Goal: Transaction & Acquisition: Obtain resource

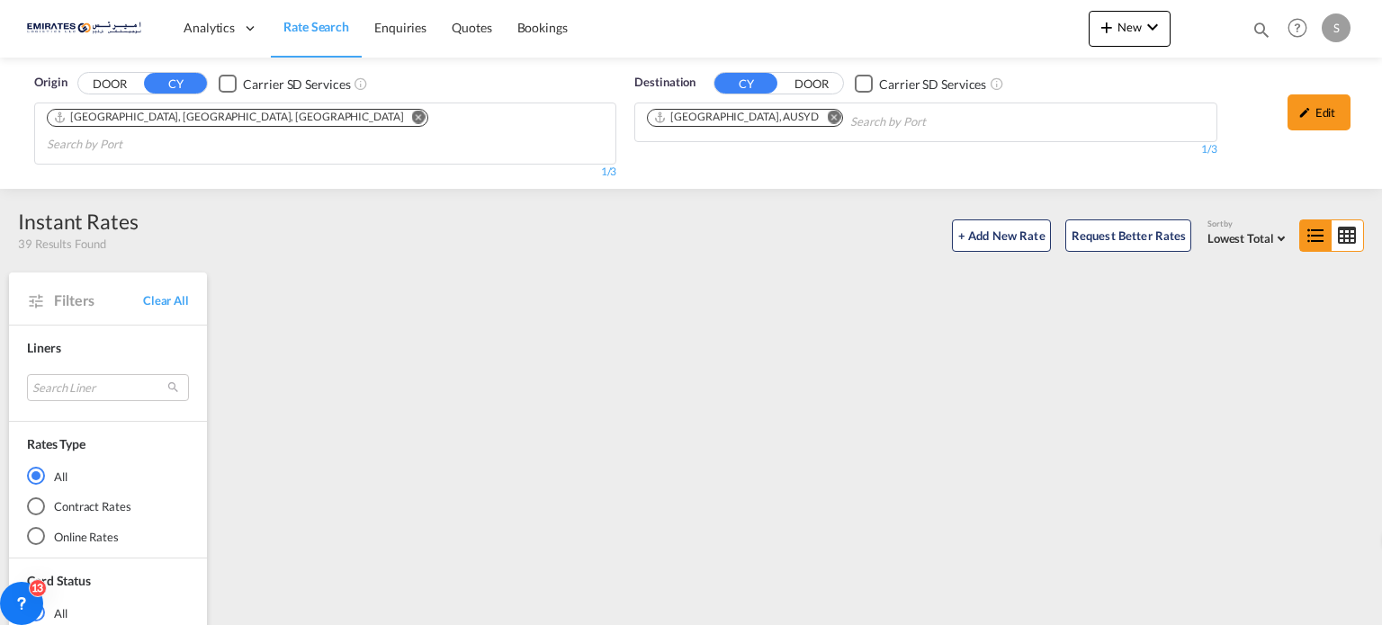
click at [827, 111] on md-icon "Remove" at bounding box center [833, 117] width 13 height 13
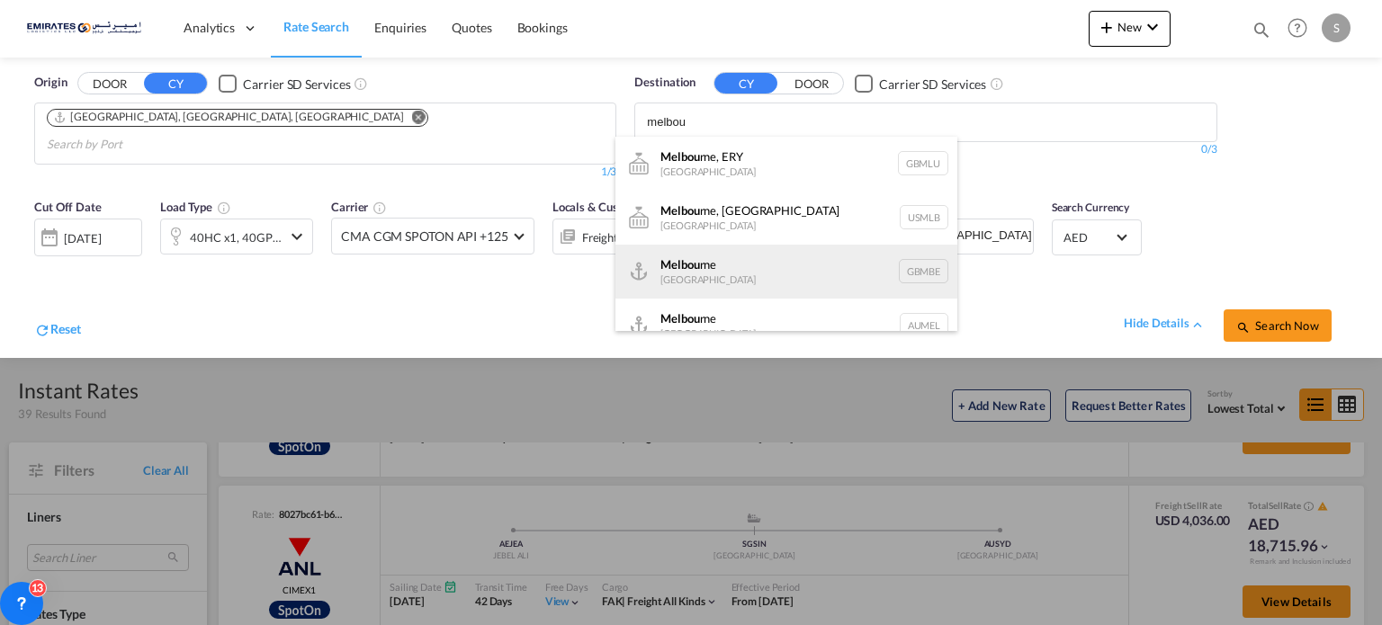
scroll to position [22, 0]
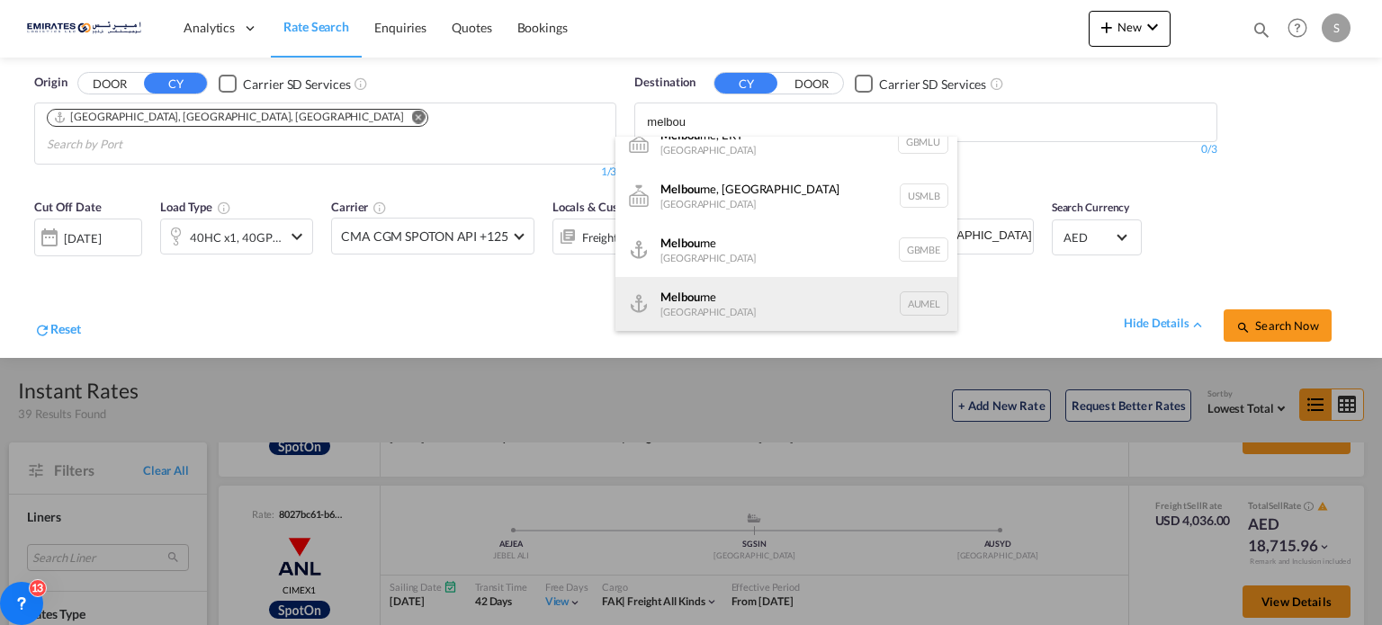
type input "melbou"
click at [700, 294] on div "Melbou rne [GEOGRAPHIC_DATA] AUMEL" at bounding box center [787, 304] width 342 height 54
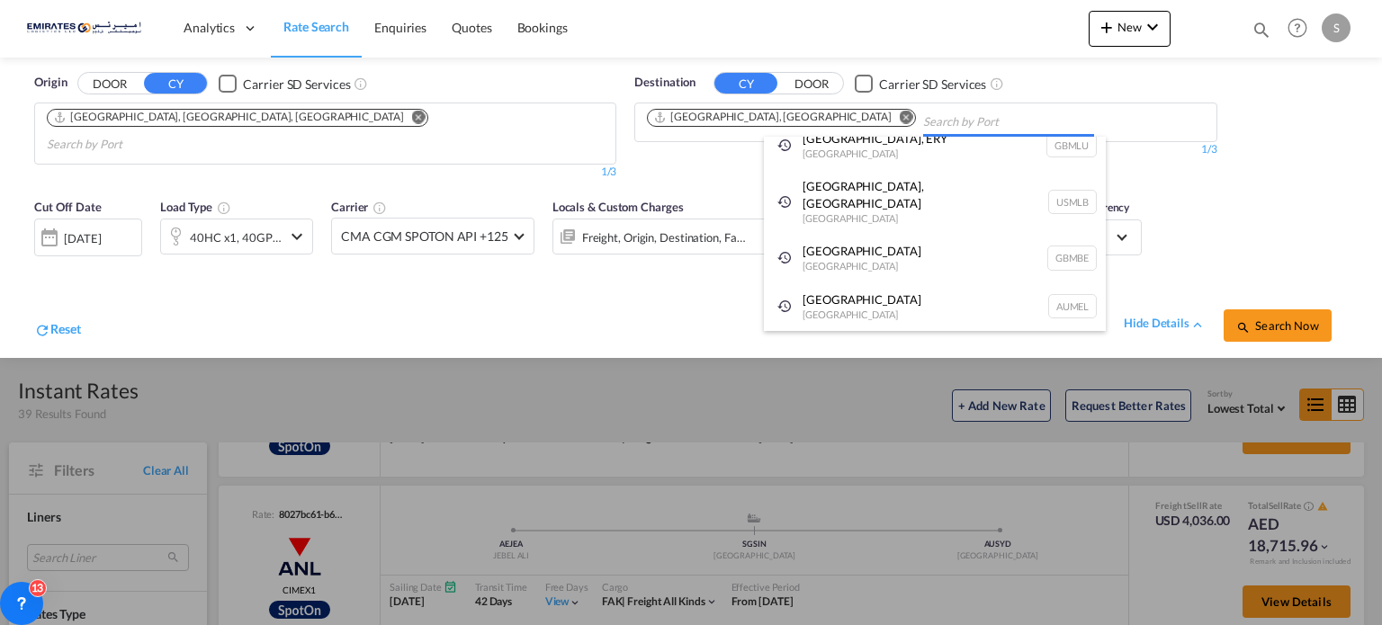
scroll to position [0, 0]
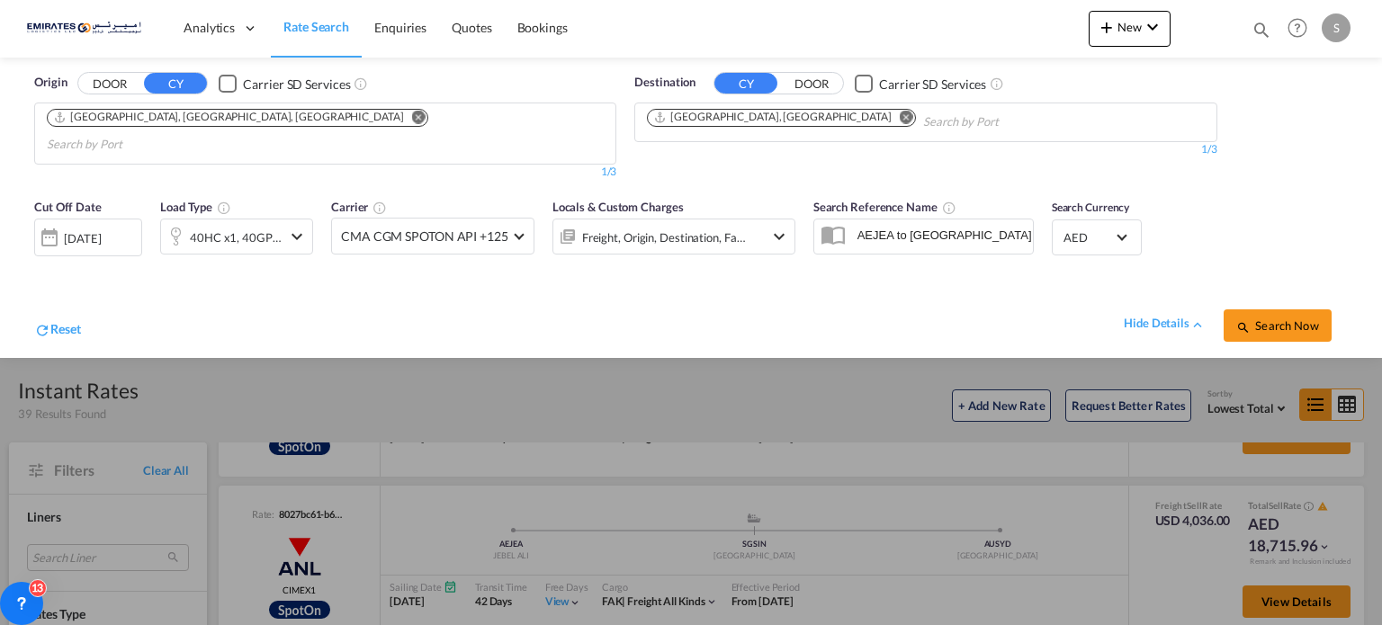
click at [1286, 319] on span "Search Now" at bounding box center [1278, 326] width 82 height 14
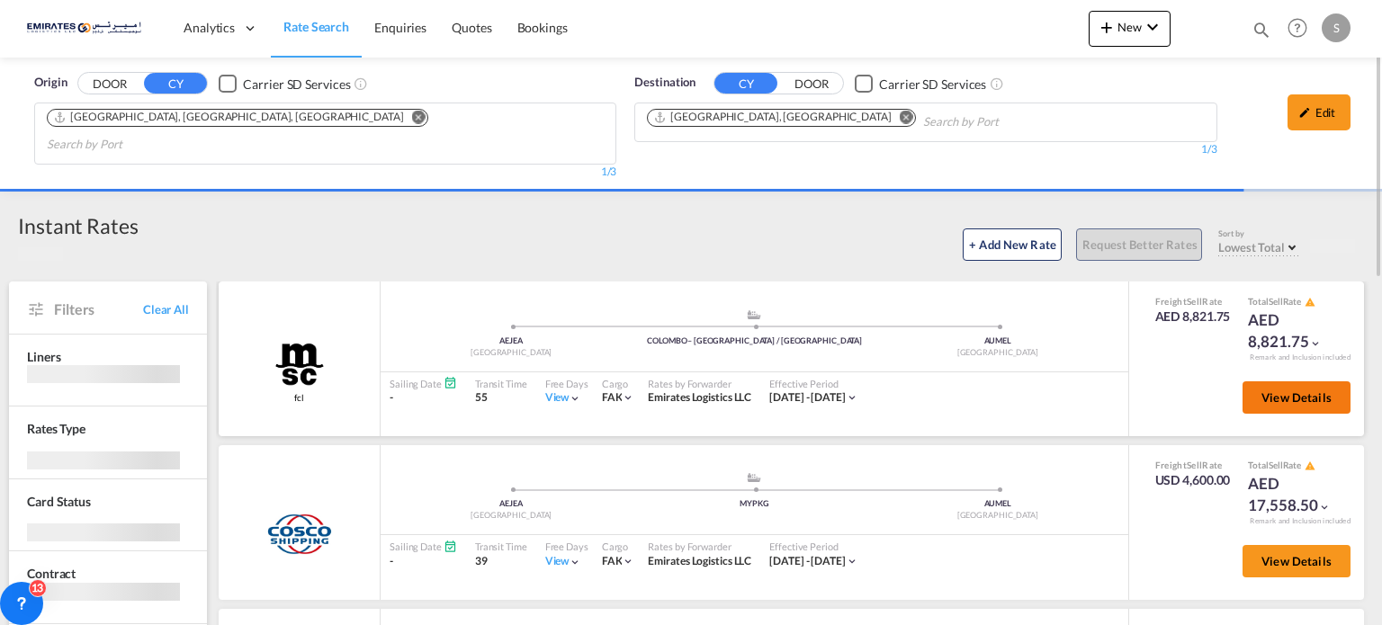
click at [1267, 382] on button "View Details" at bounding box center [1297, 398] width 108 height 32
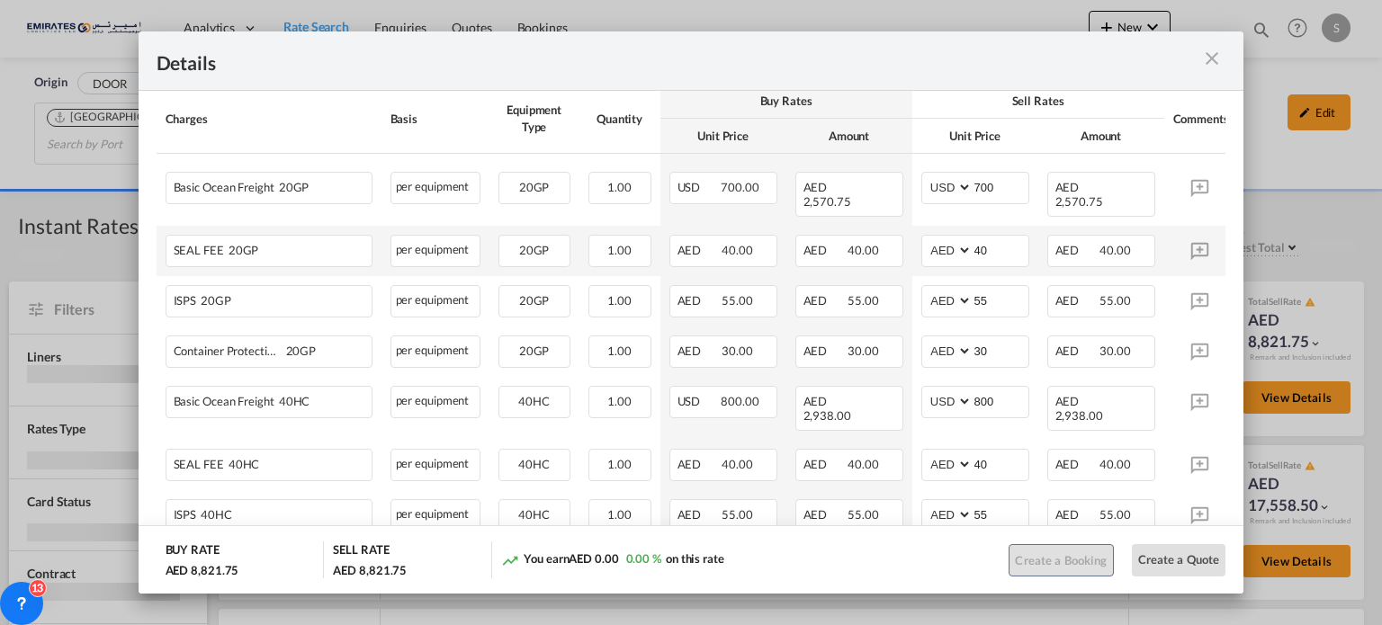
scroll to position [450, 0]
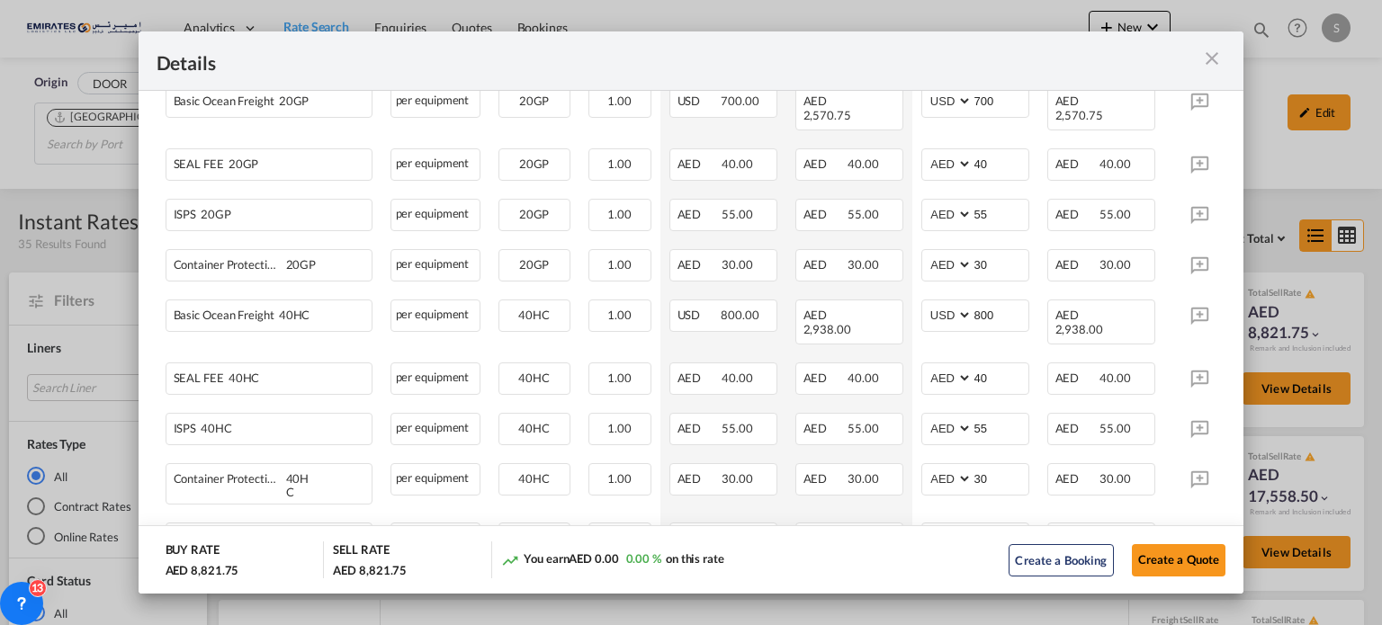
click at [1212, 59] on md-icon "icon-close m-3 fg-AAA8AD cursor" at bounding box center [1212, 59] width 22 height 22
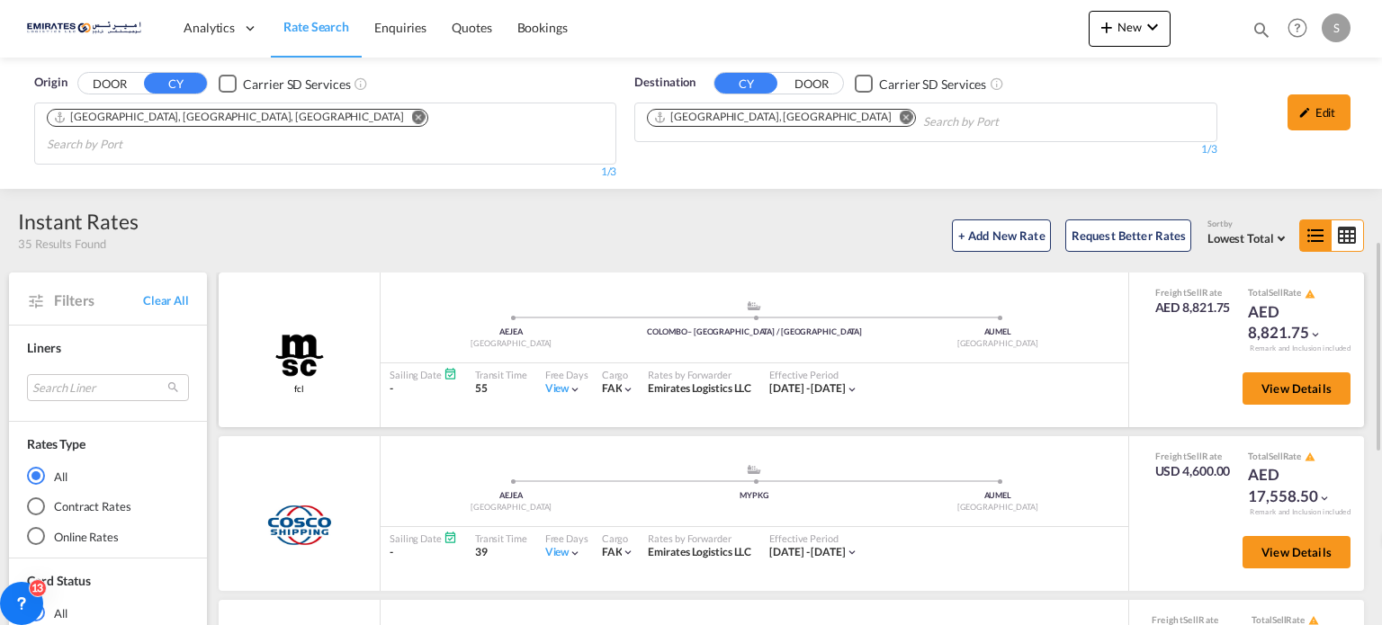
scroll to position [180, 0]
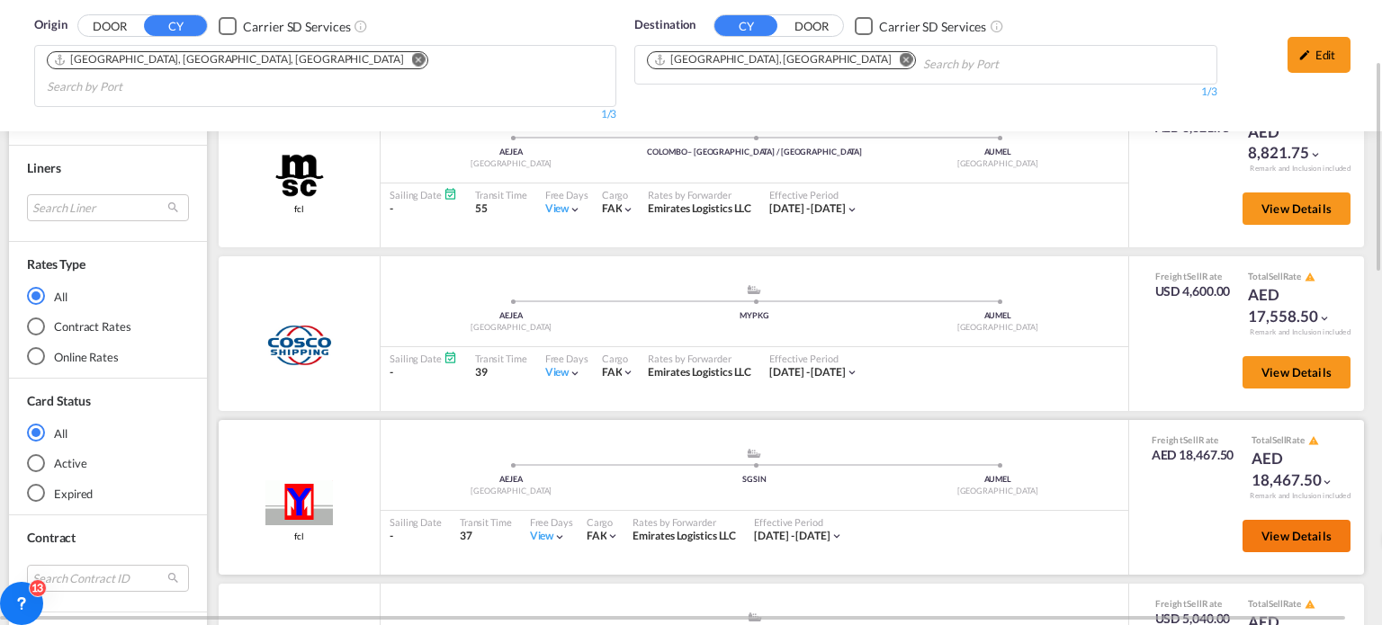
click at [1271, 520] on button "View Details" at bounding box center [1297, 536] width 108 height 32
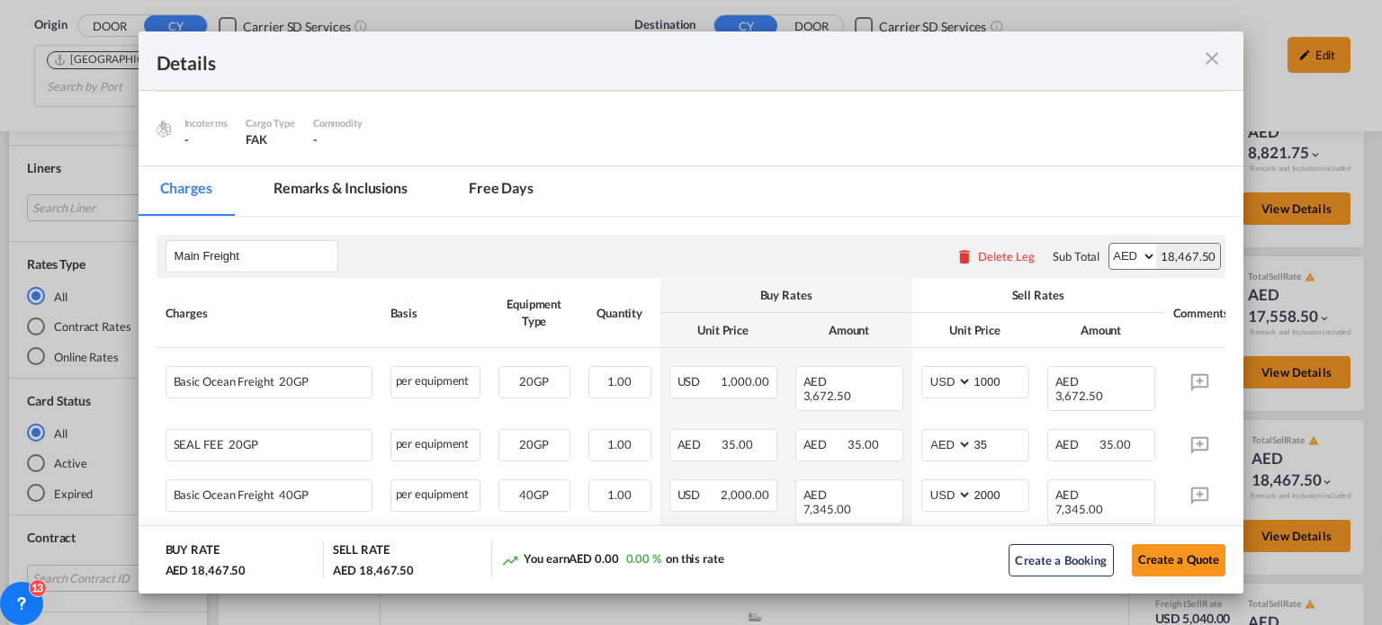
scroll to position [270, 0]
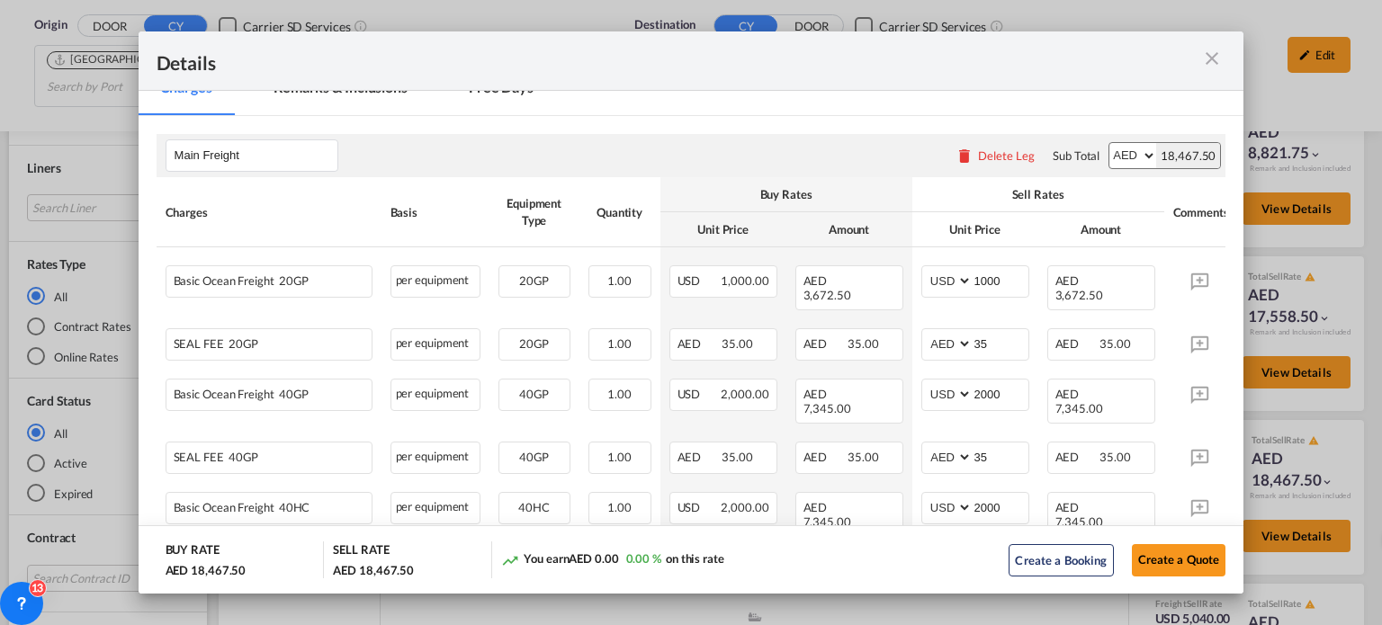
click at [1207, 62] on md-icon "icon-close m-3 fg-AAA8AD cursor" at bounding box center [1212, 59] width 22 height 22
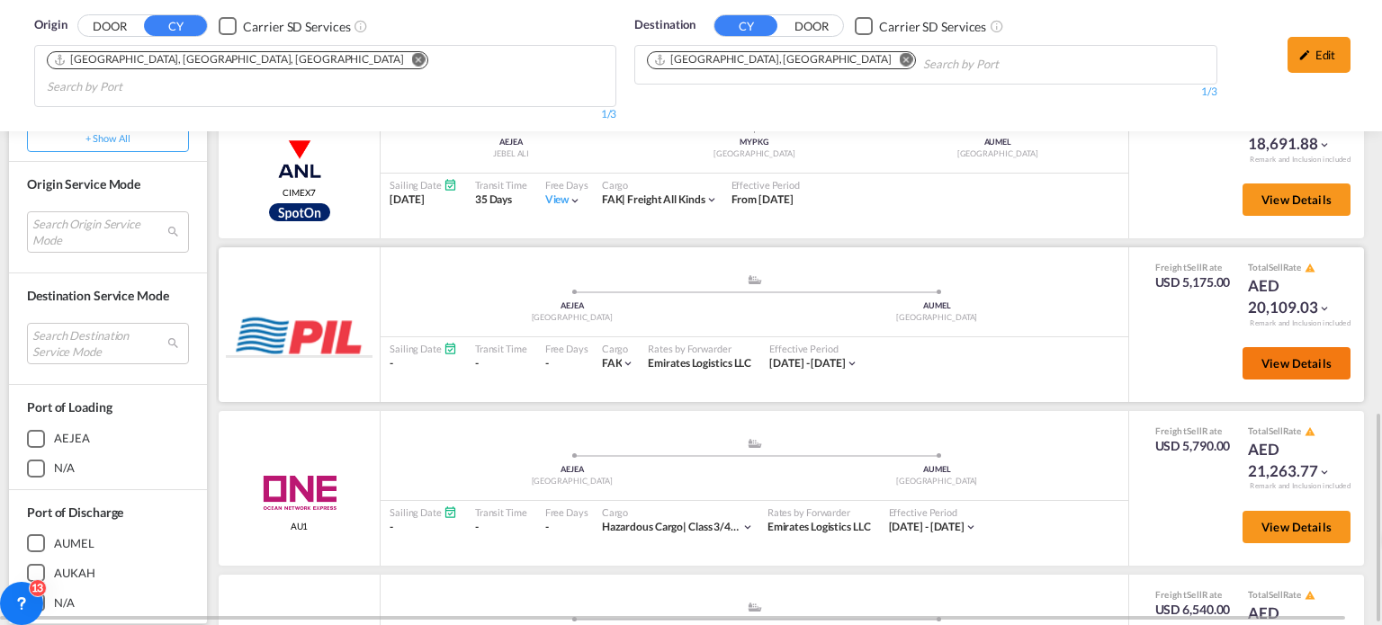
click at [1263, 356] on span "View Details" at bounding box center [1297, 363] width 70 height 14
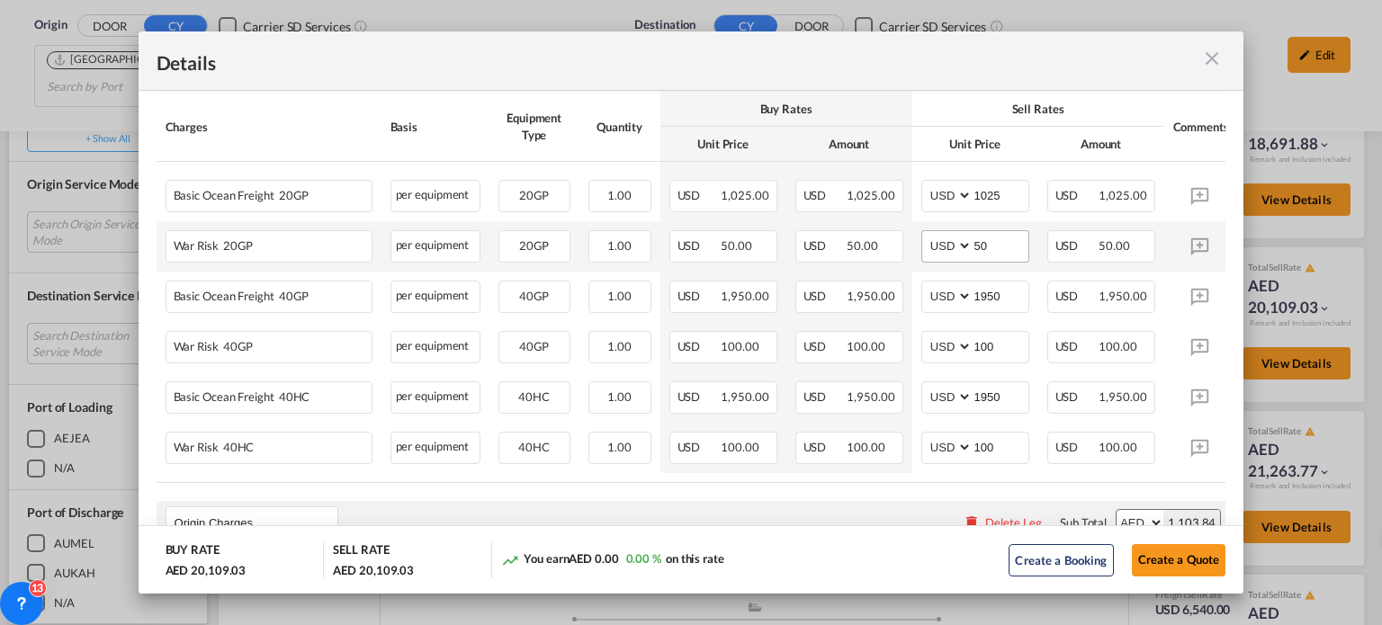
scroll to position [450, 0]
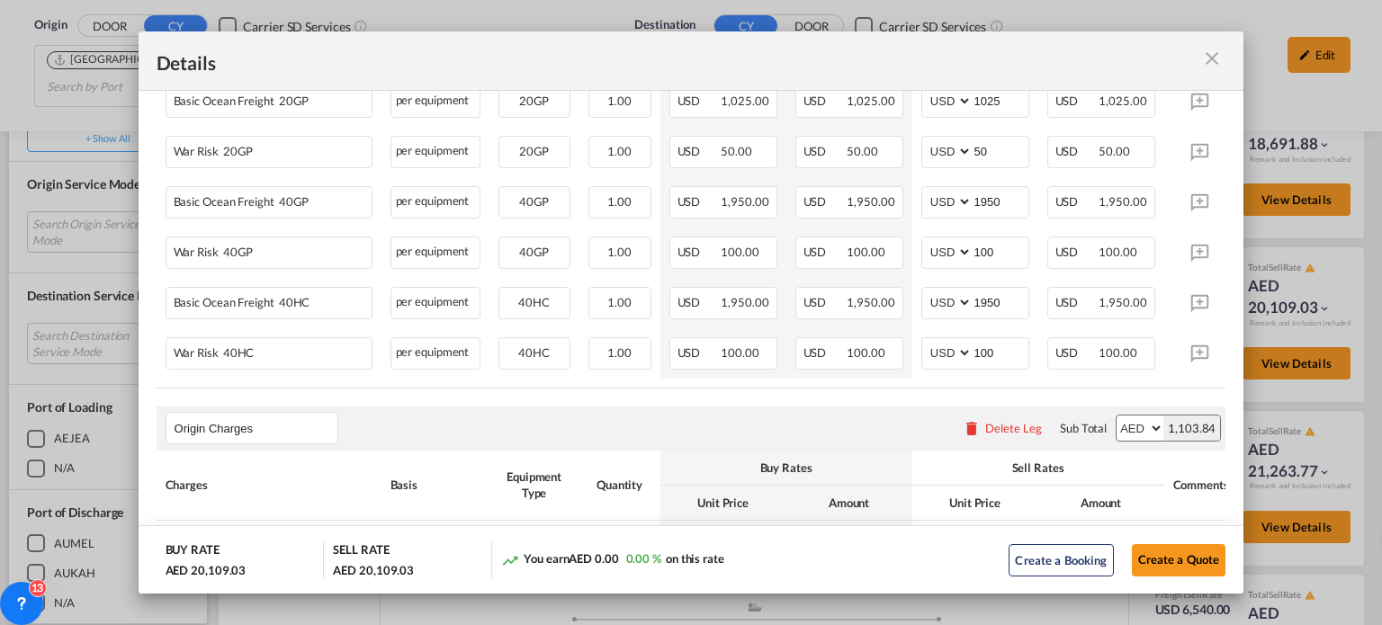
click at [1207, 54] on md-icon "icon-close m-3 fg-AAA8AD cursor" at bounding box center [1212, 59] width 22 height 22
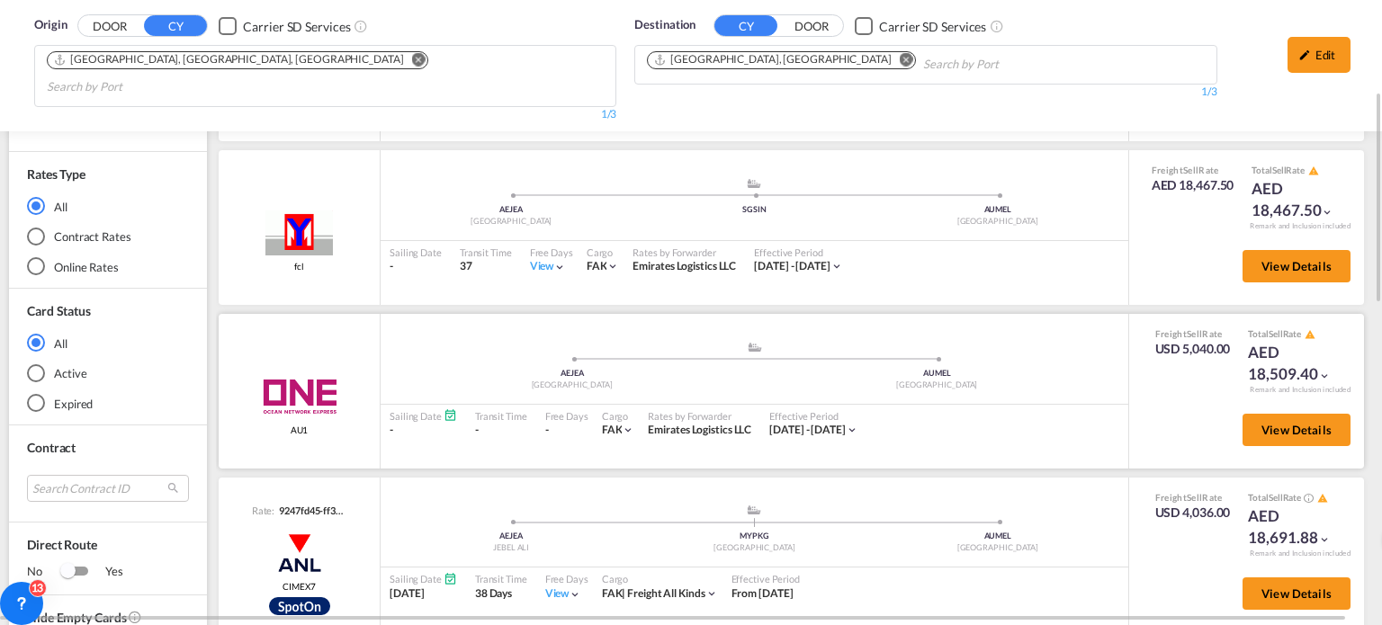
scroll to position [180, 0]
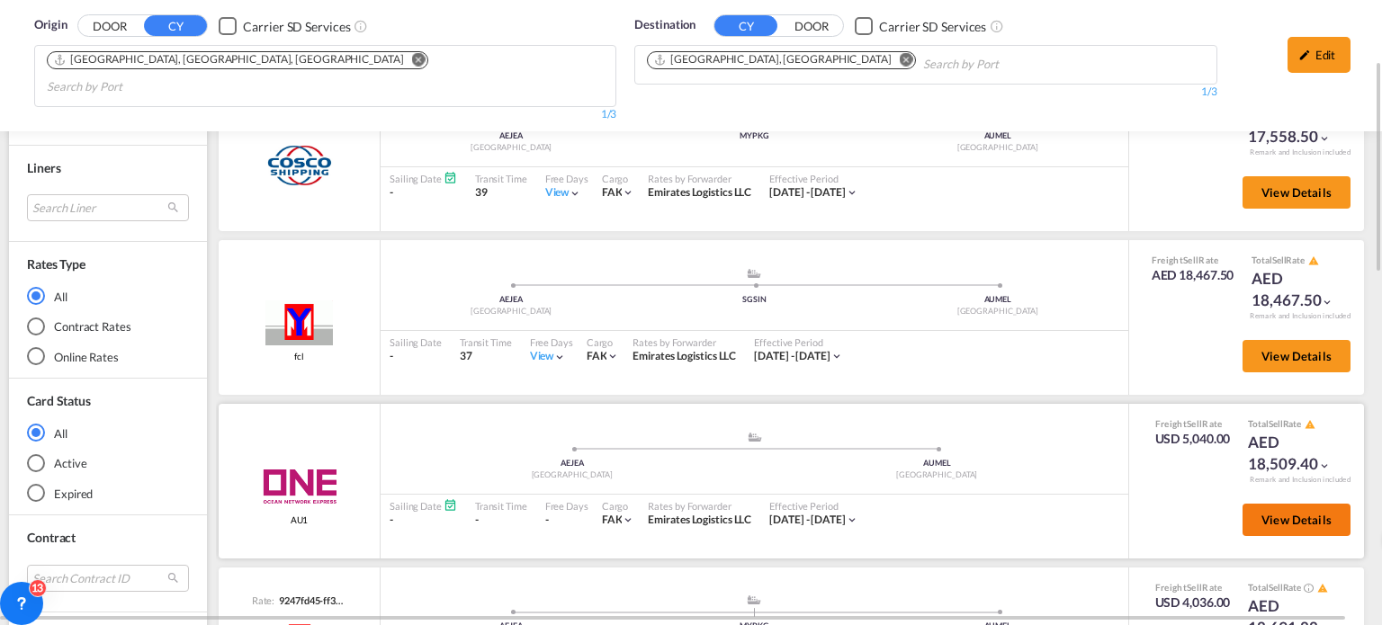
click at [1294, 513] on span "View Details" at bounding box center [1297, 520] width 70 height 14
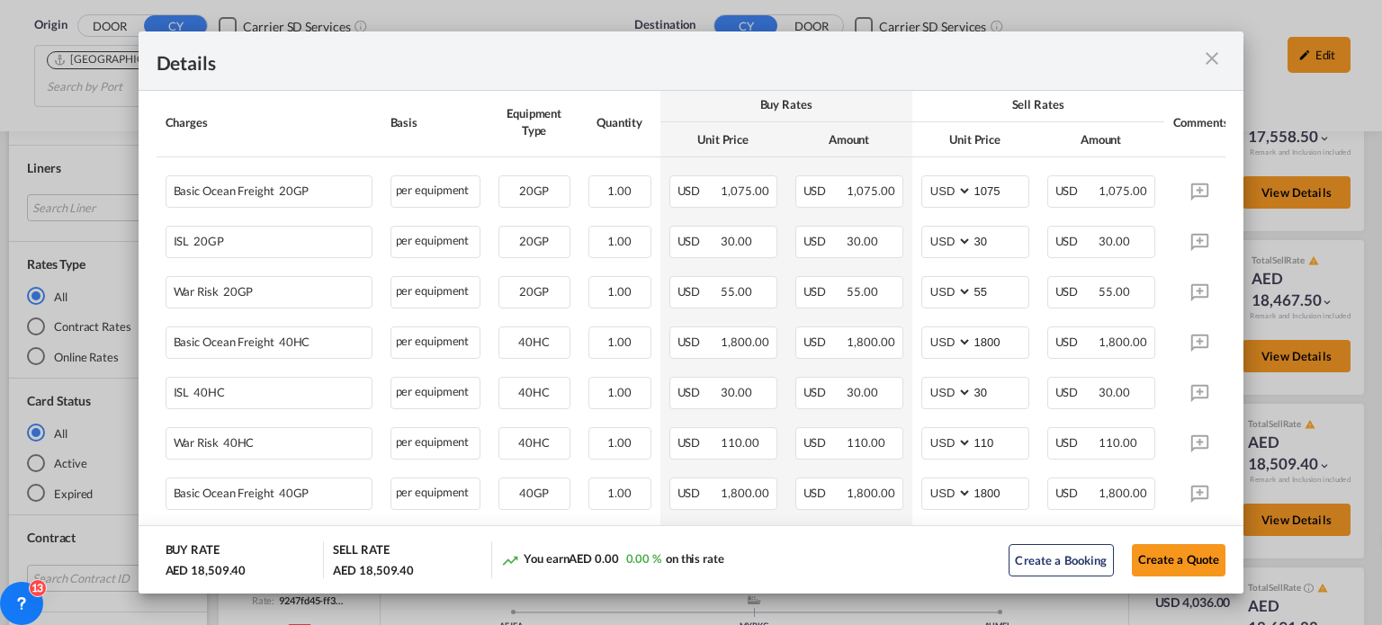
scroll to position [450, 0]
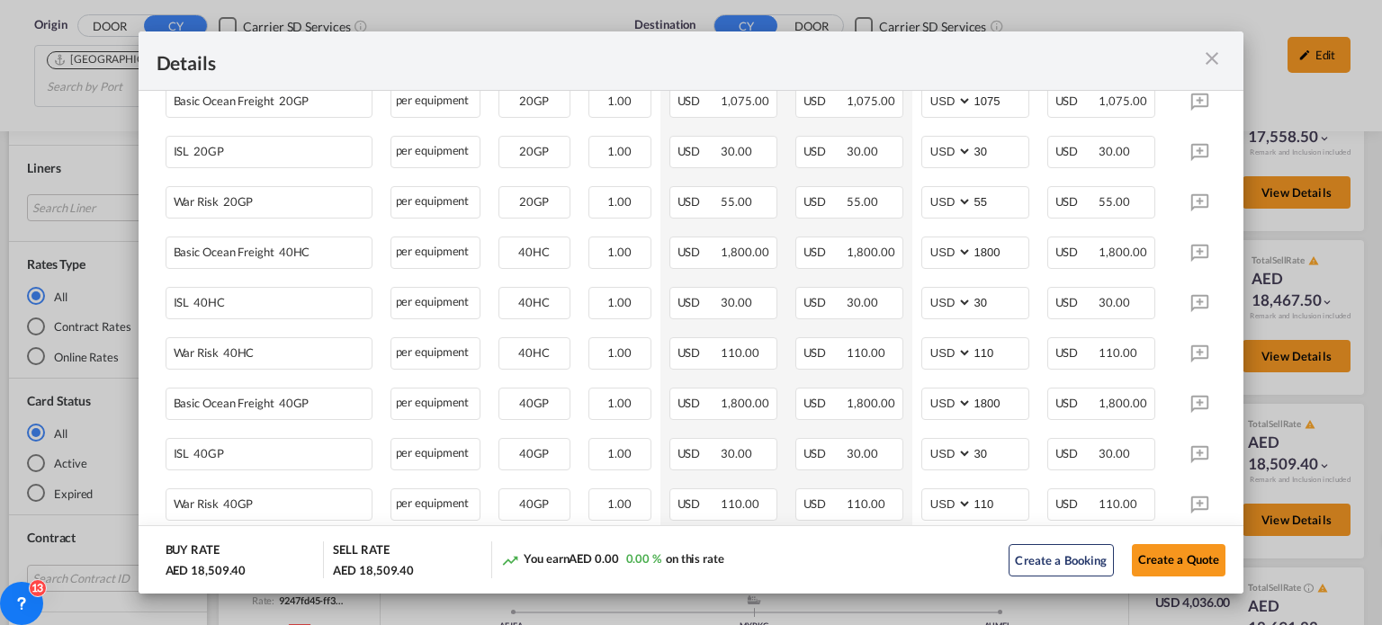
click at [1207, 48] on md-icon "icon-close m-3 fg-AAA8AD cursor" at bounding box center [1212, 59] width 22 height 22
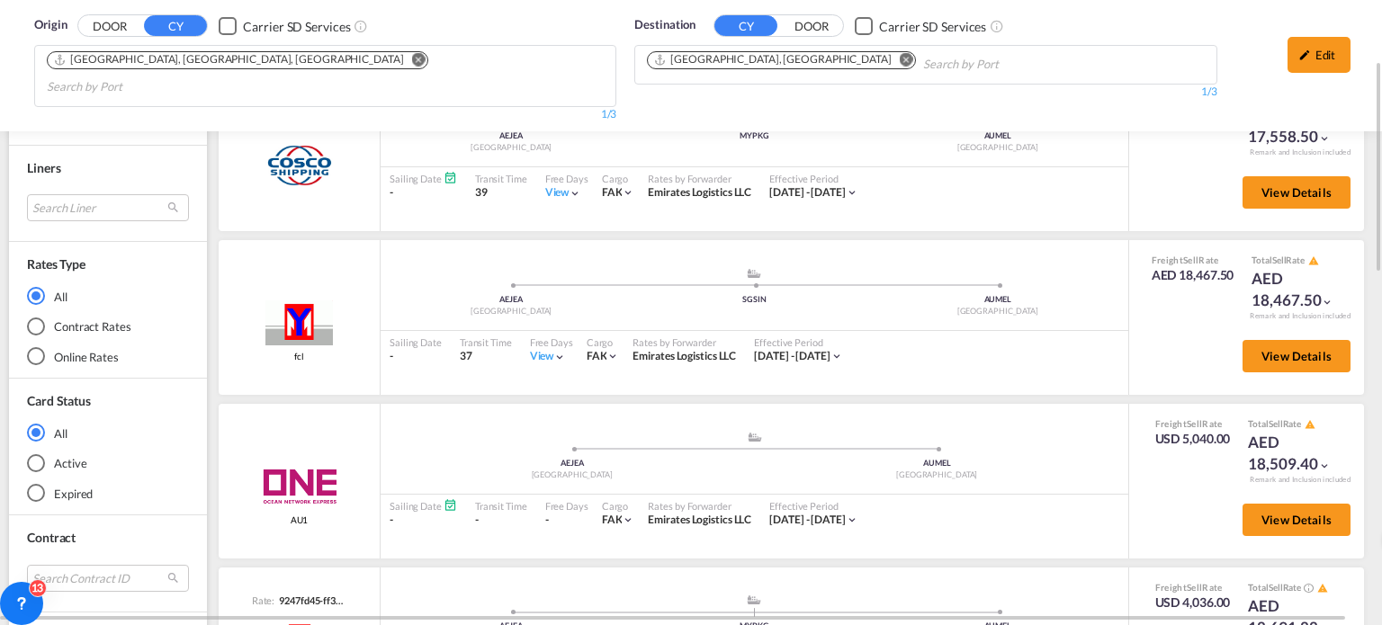
click at [900, 60] on md-icon "Remove" at bounding box center [906, 59] width 13 height 13
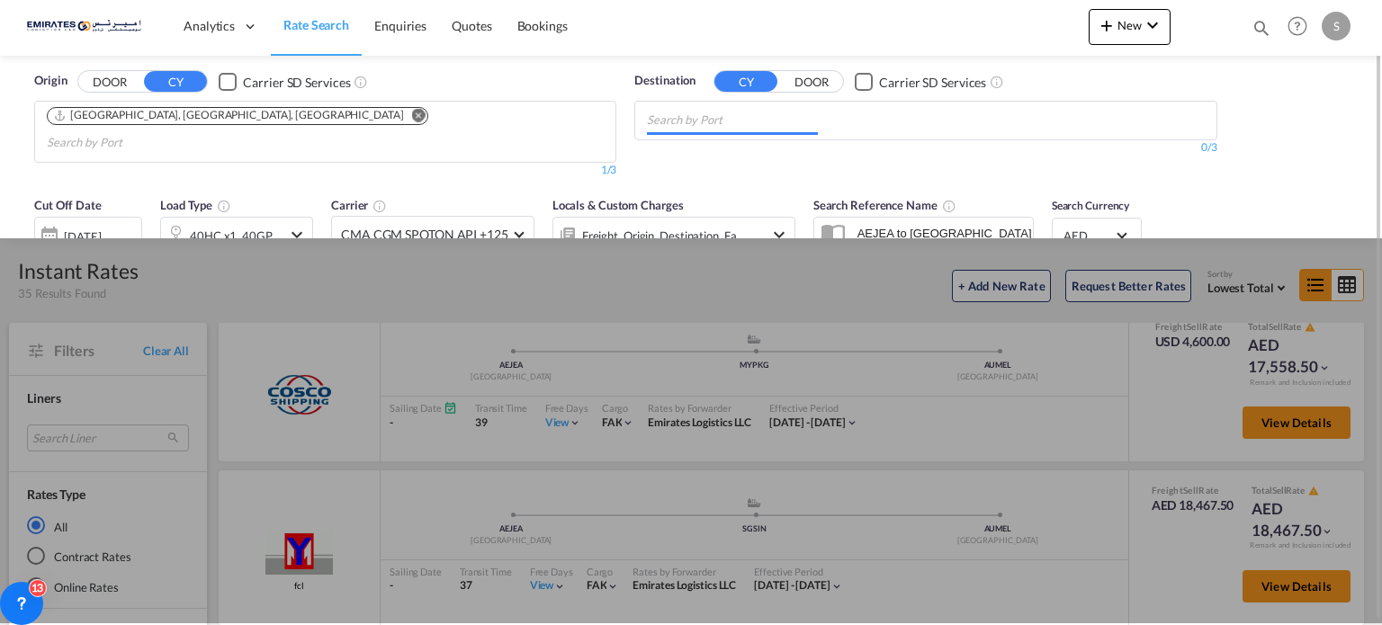
scroll to position [0, 0]
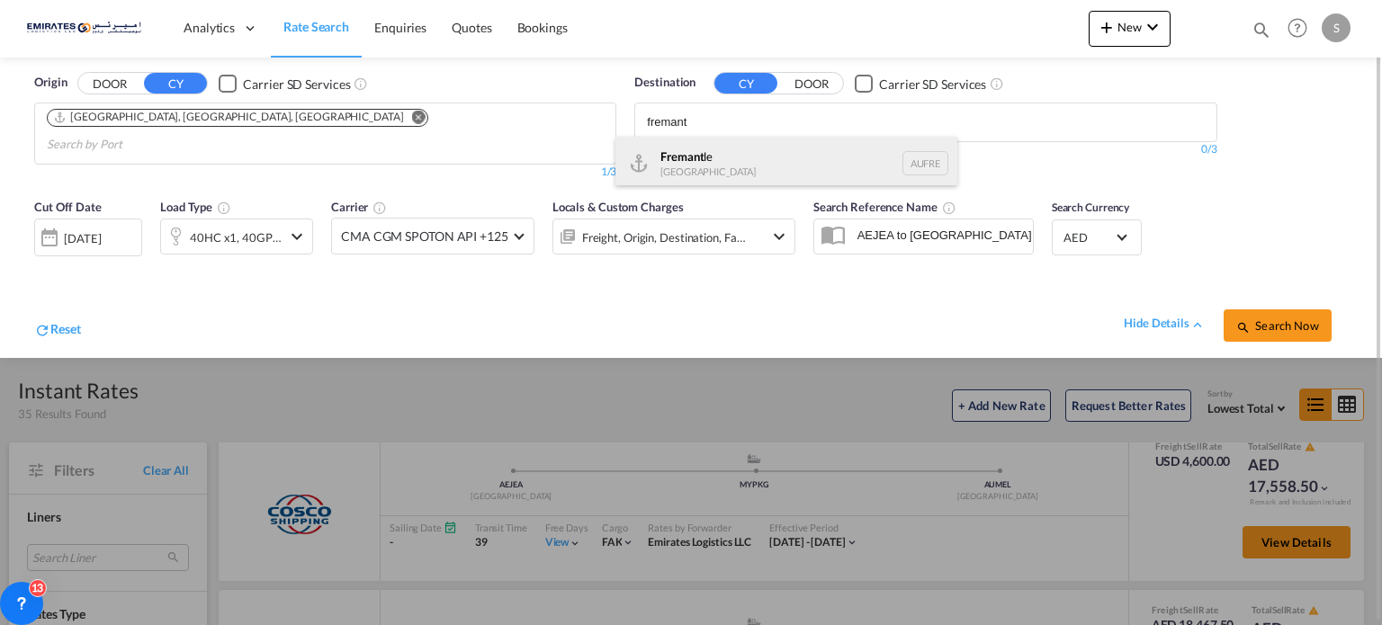
type input "fremant"
click at [674, 157] on div "Fremant le [GEOGRAPHIC_DATA] AUFRE" at bounding box center [787, 164] width 342 height 54
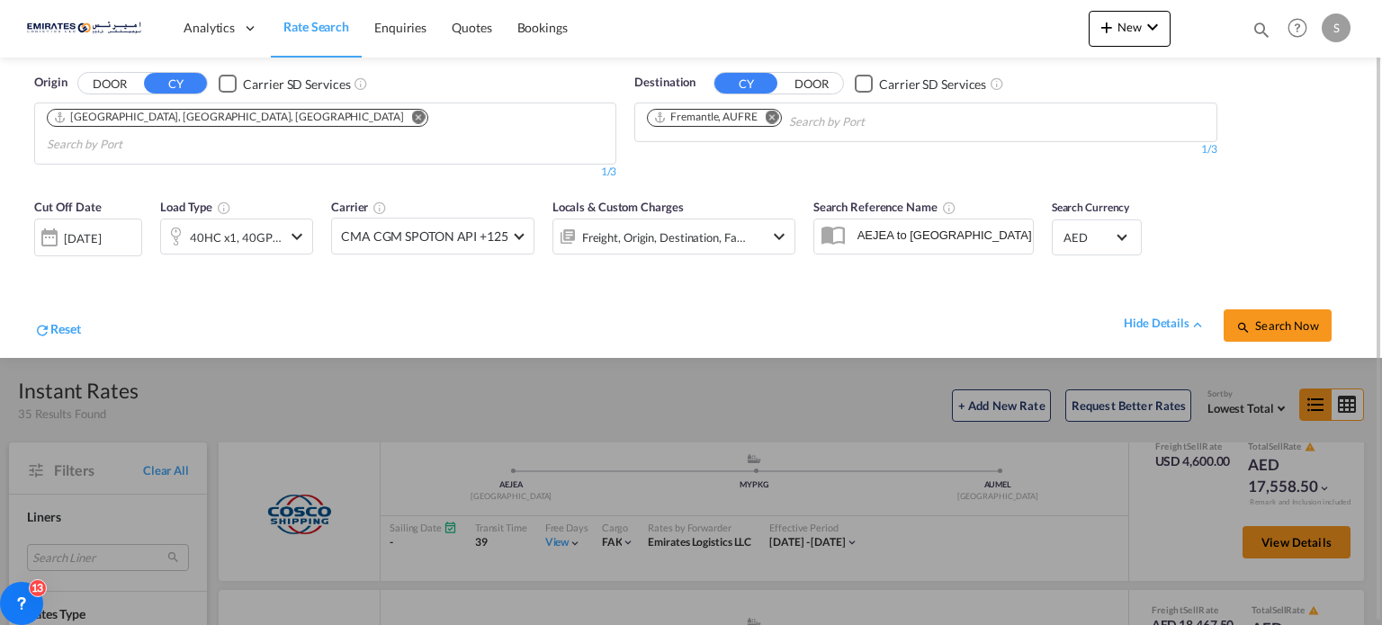
click at [1284, 312] on button "Search Now" at bounding box center [1278, 326] width 108 height 32
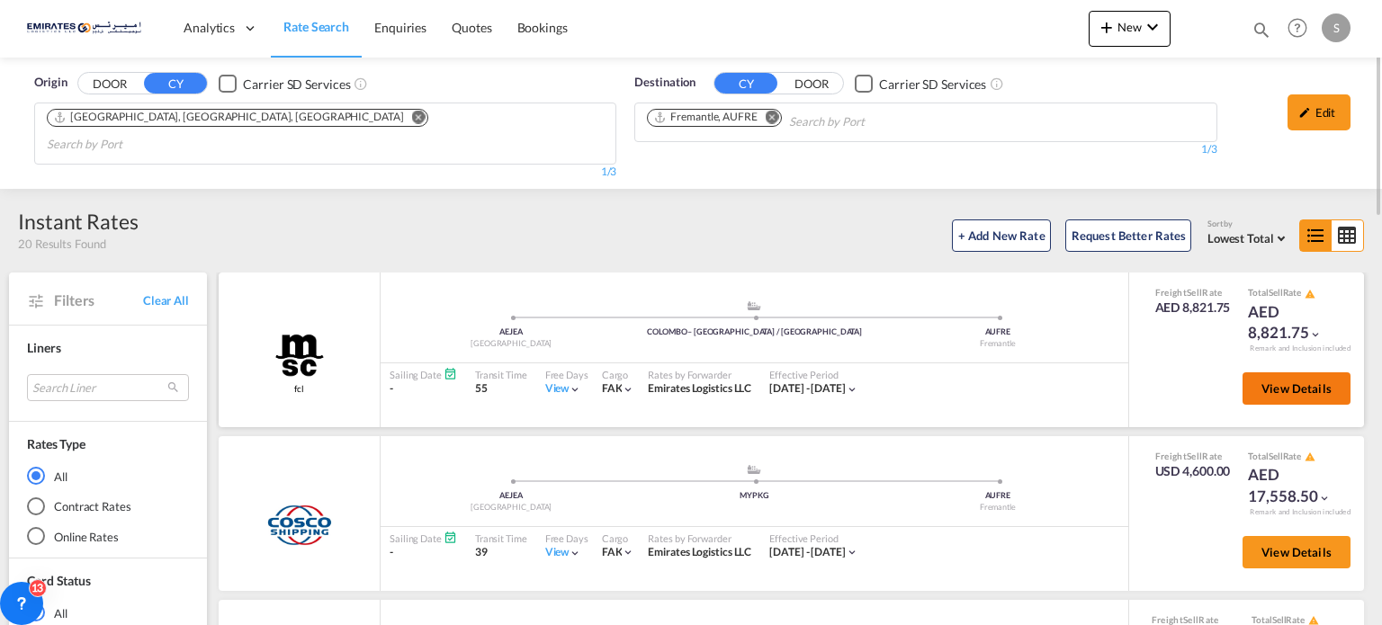
click at [1262, 382] on span "View Details" at bounding box center [1297, 389] width 70 height 14
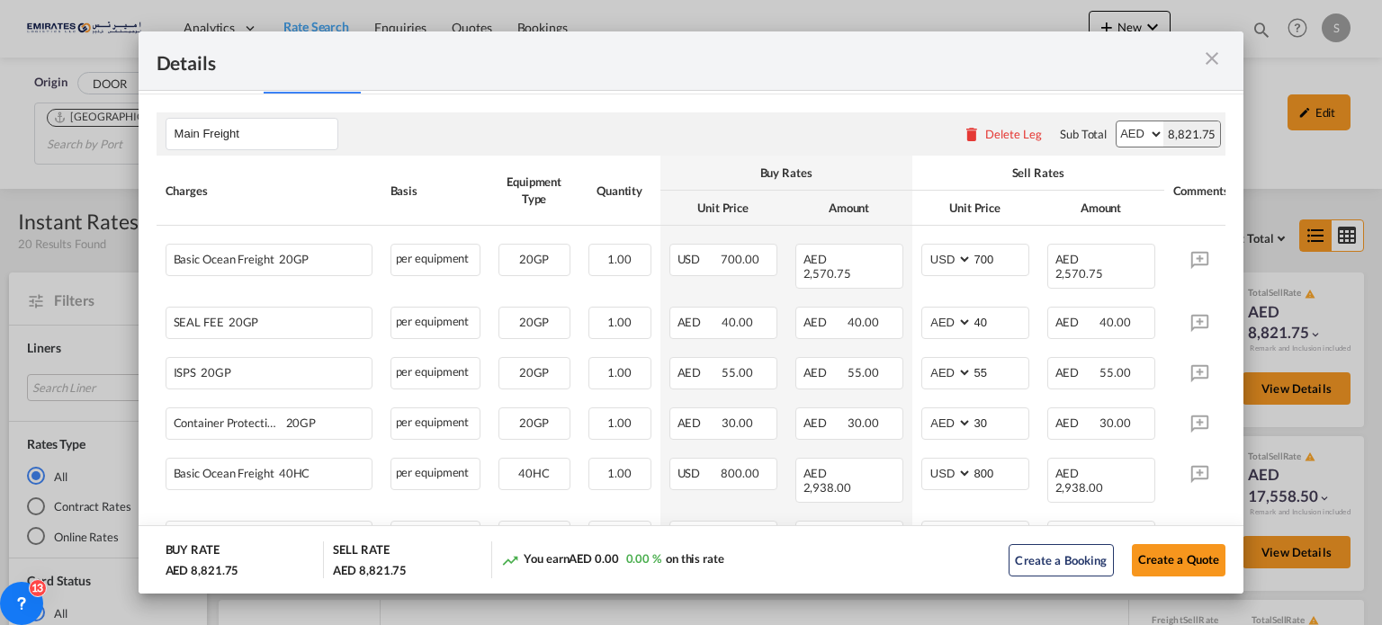
scroll to position [270, 0]
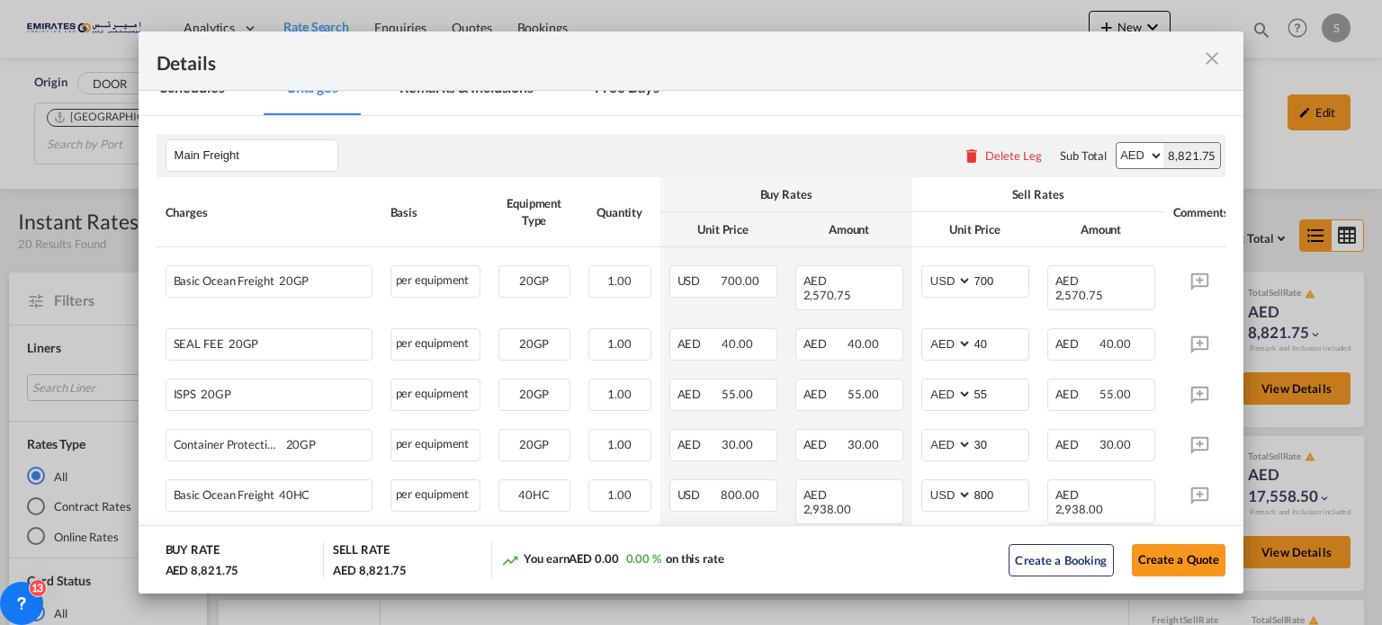
click at [1210, 62] on md-icon "icon-close m-3 fg-AAA8AD cursor" at bounding box center [1212, 59] width 22 height 22
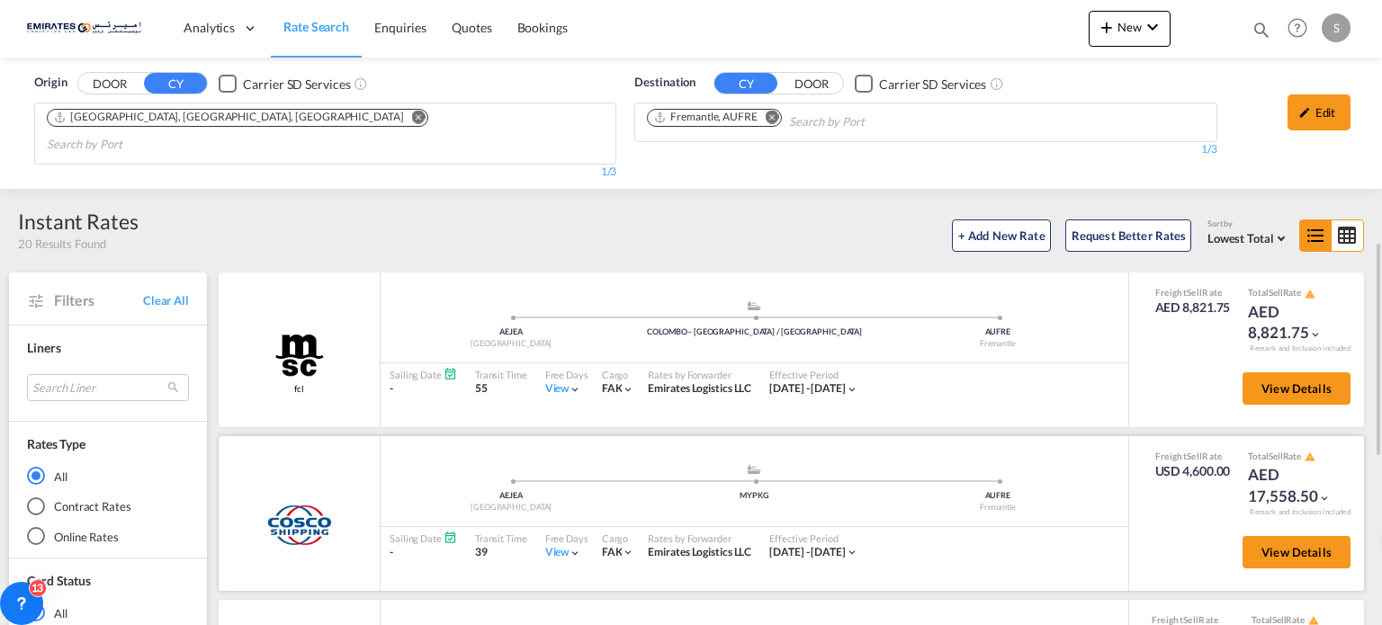
scroll to position [180, 0]
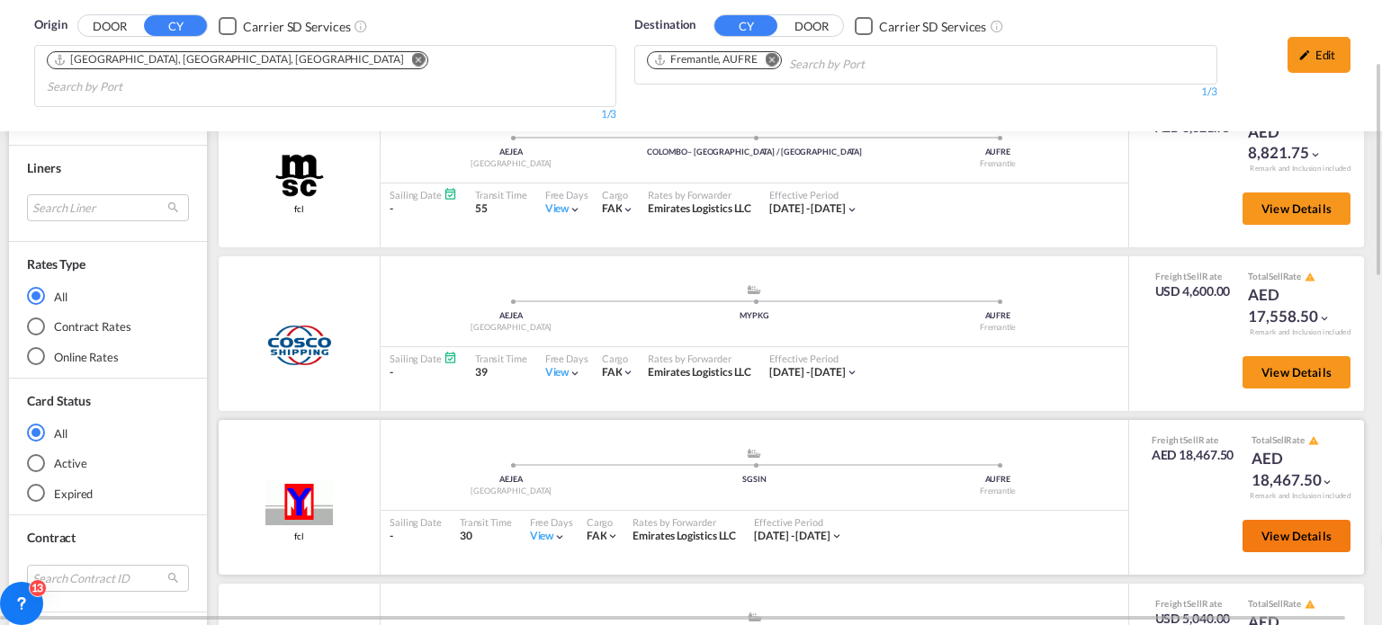
click at [1243, 520] on button "View Details" at bounding box center [1297, 536] width 108 height 32
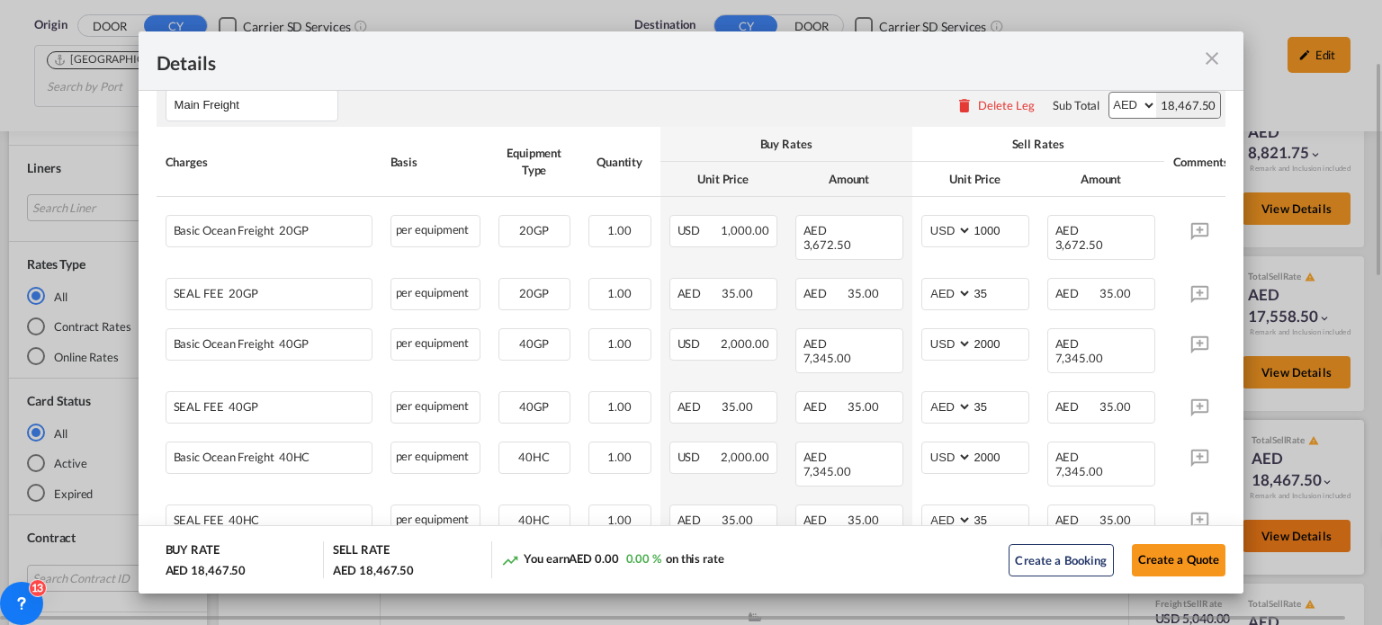
scroll to position [360, 0]
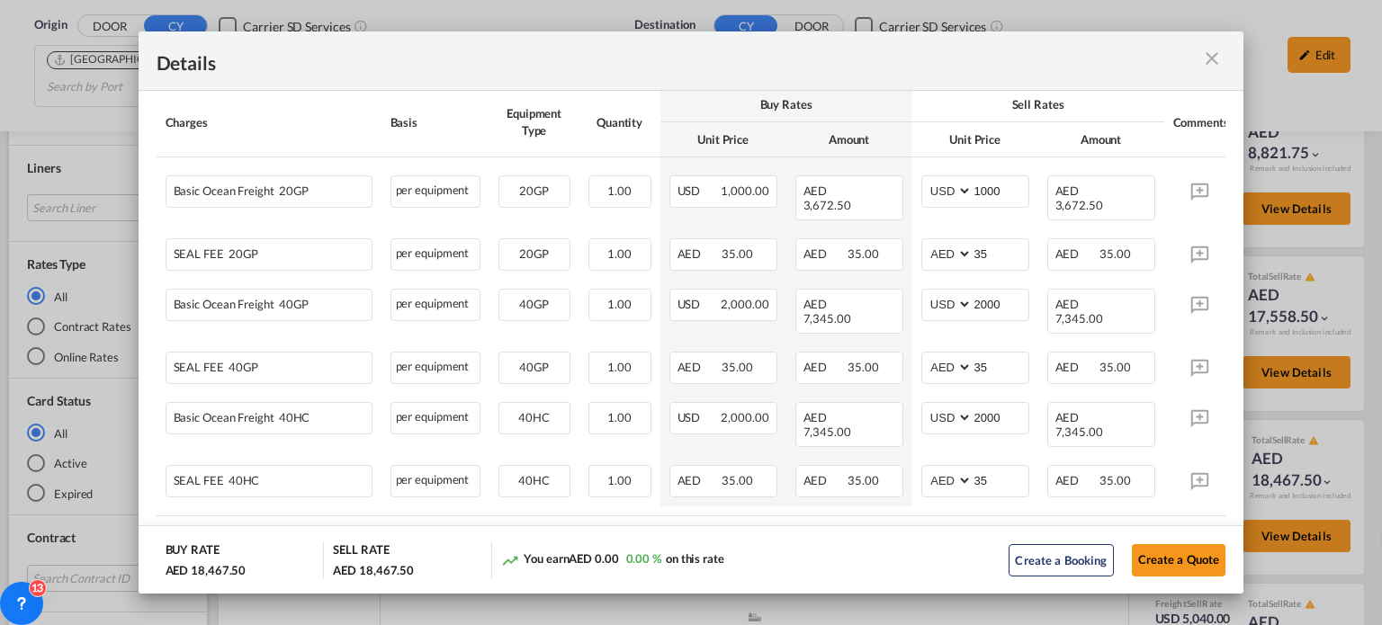
click at [1217, 58] on md-icon "icon-close m-3 fg-AAA8AD cursor" at bounding box center [1212, 59] width 22 height 22
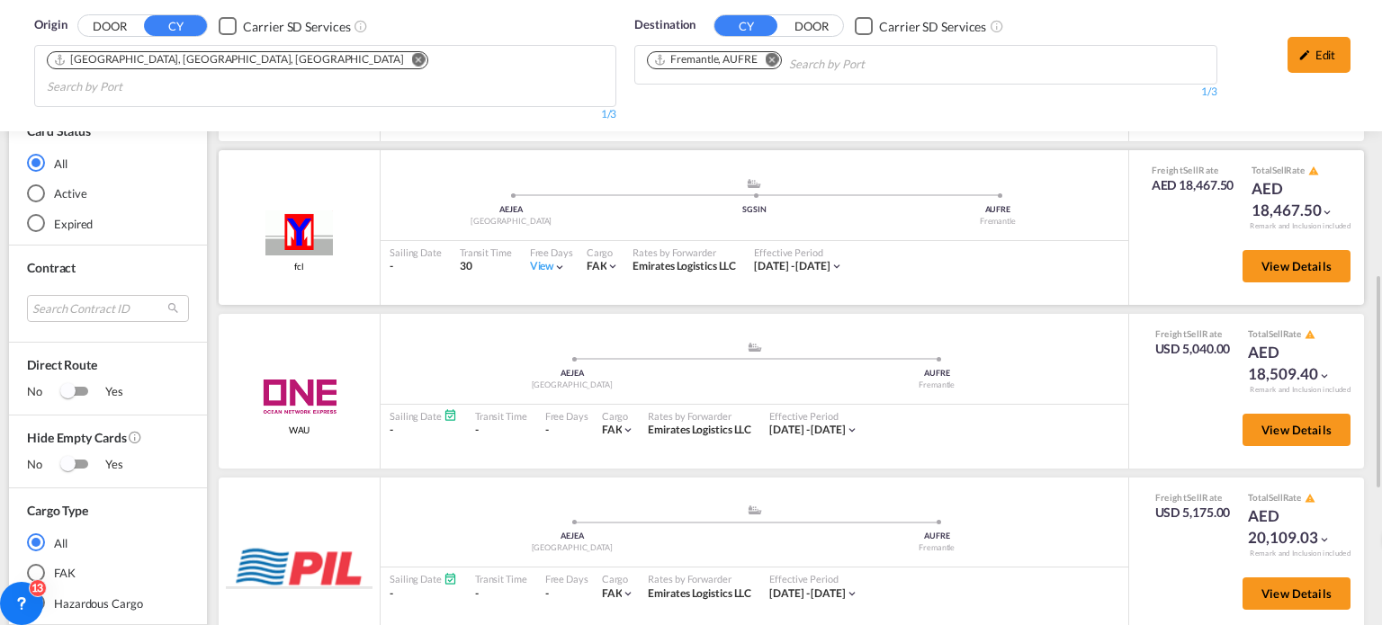
scroll to position [630, 0]
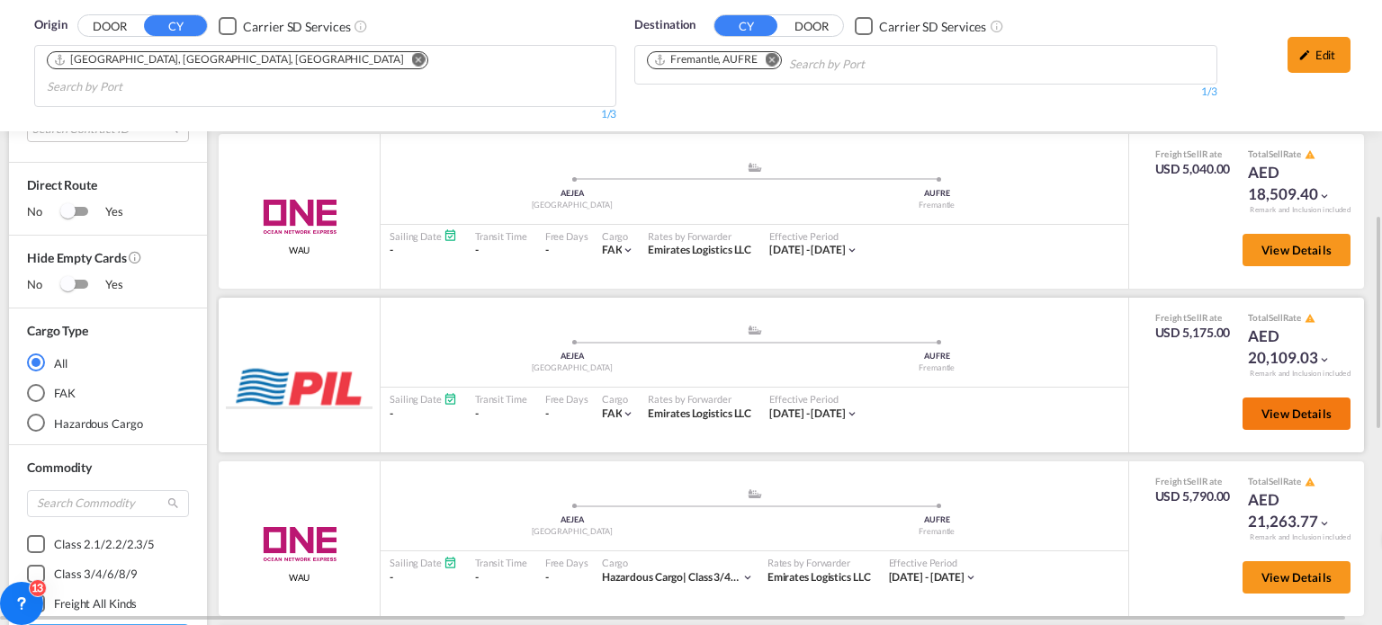
click at [1280, 407] on span "View Details" at bounding box center [1297, 414] width 70 height 14
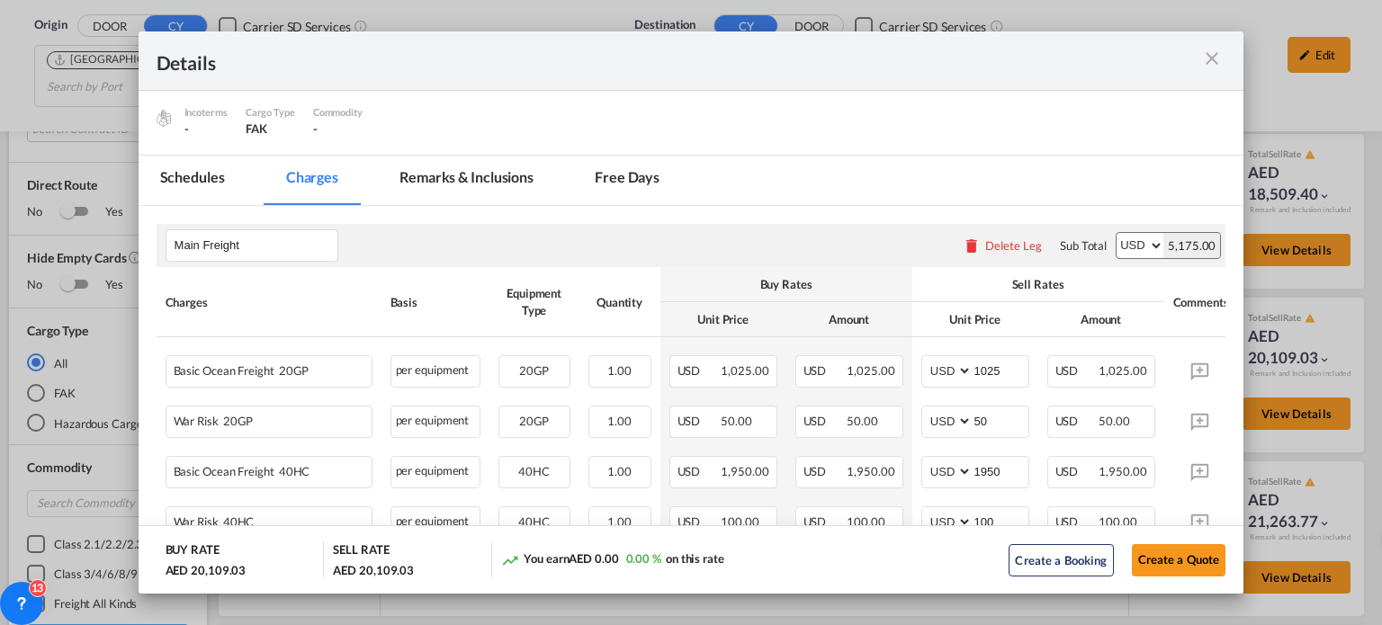
scroll to position [360, 0]
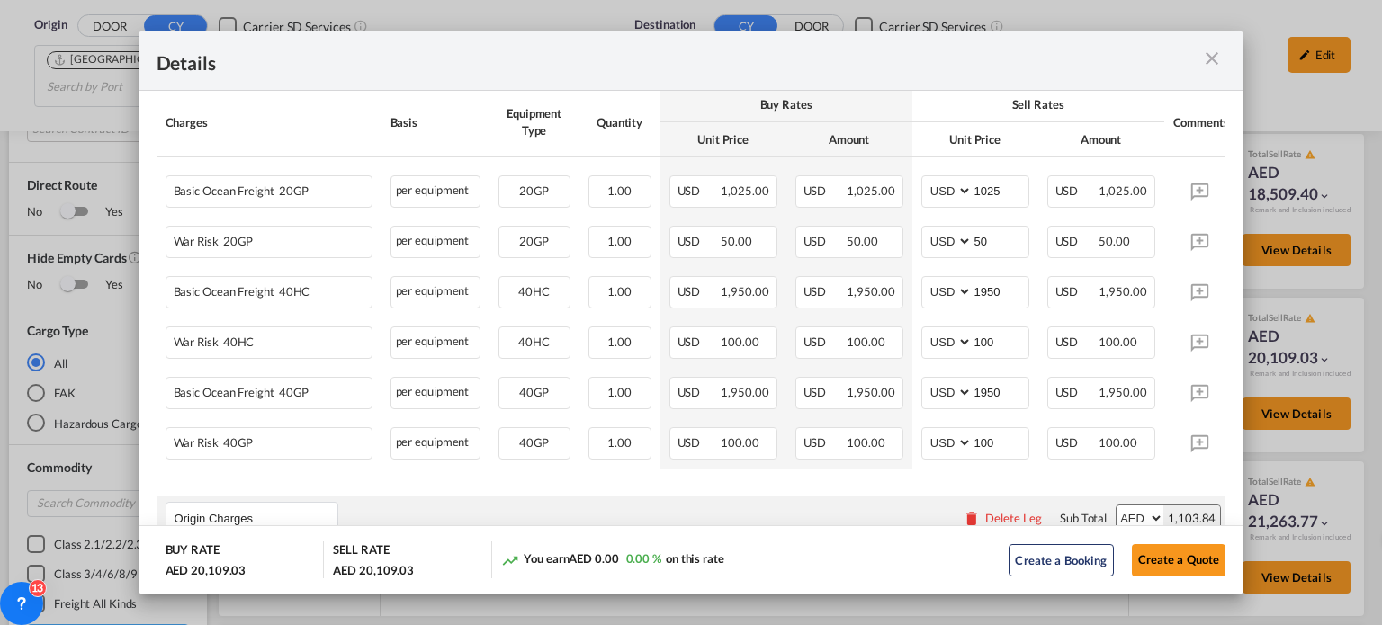
click at [1205, 56] on md-icon "icon-close m-3 fg-AAA8AD cursor" at bounding box center [1212, 59] width 22 height 22
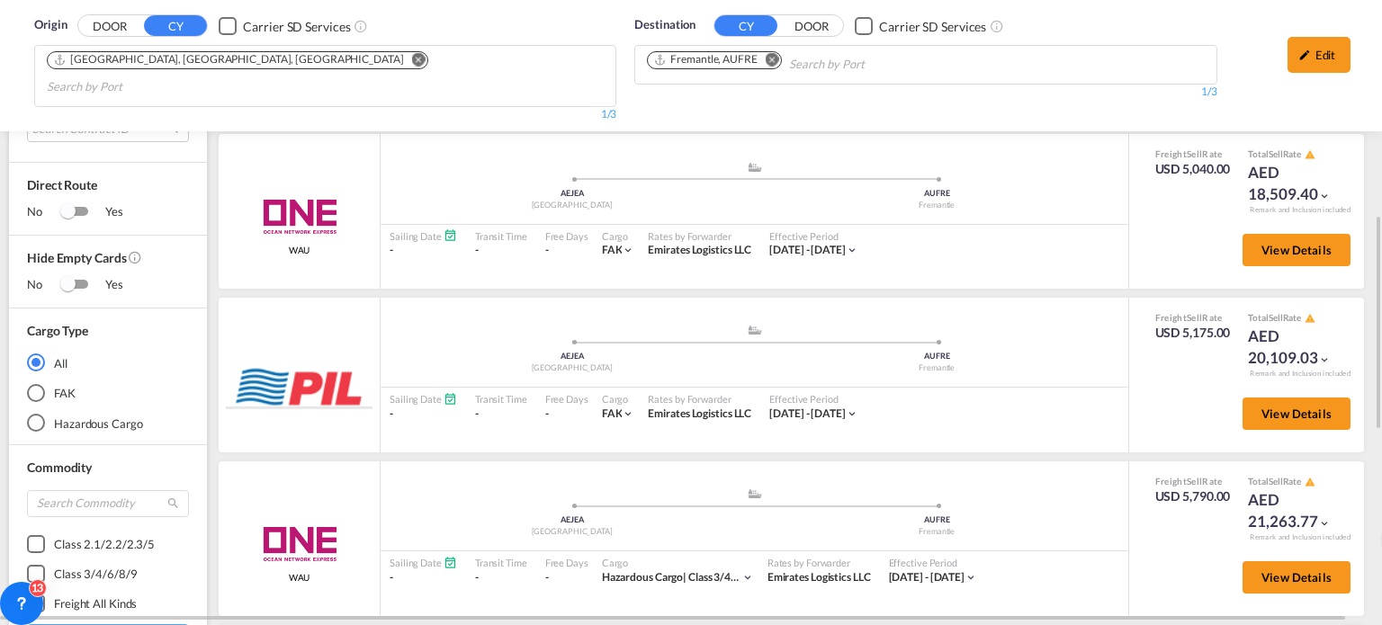
click at [772, 59] on md-icon "Remove" at bounding box center [772, 59] width 13 height 13
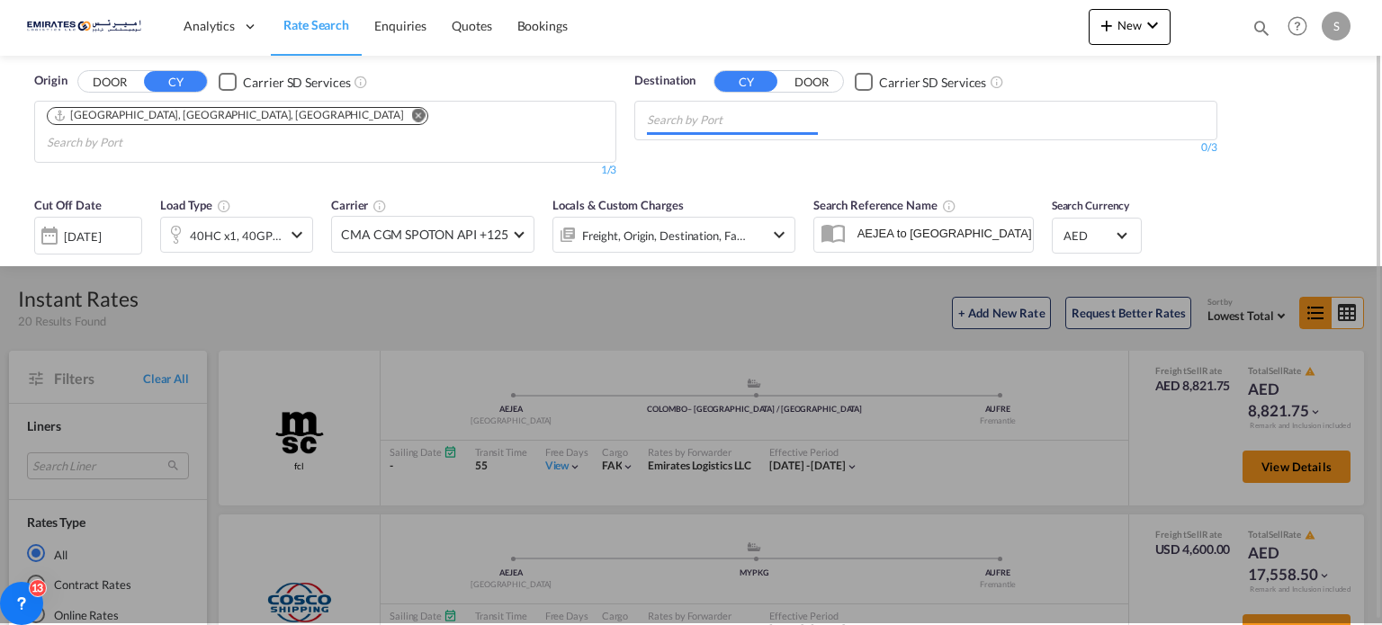
scroll to position [0, 0]
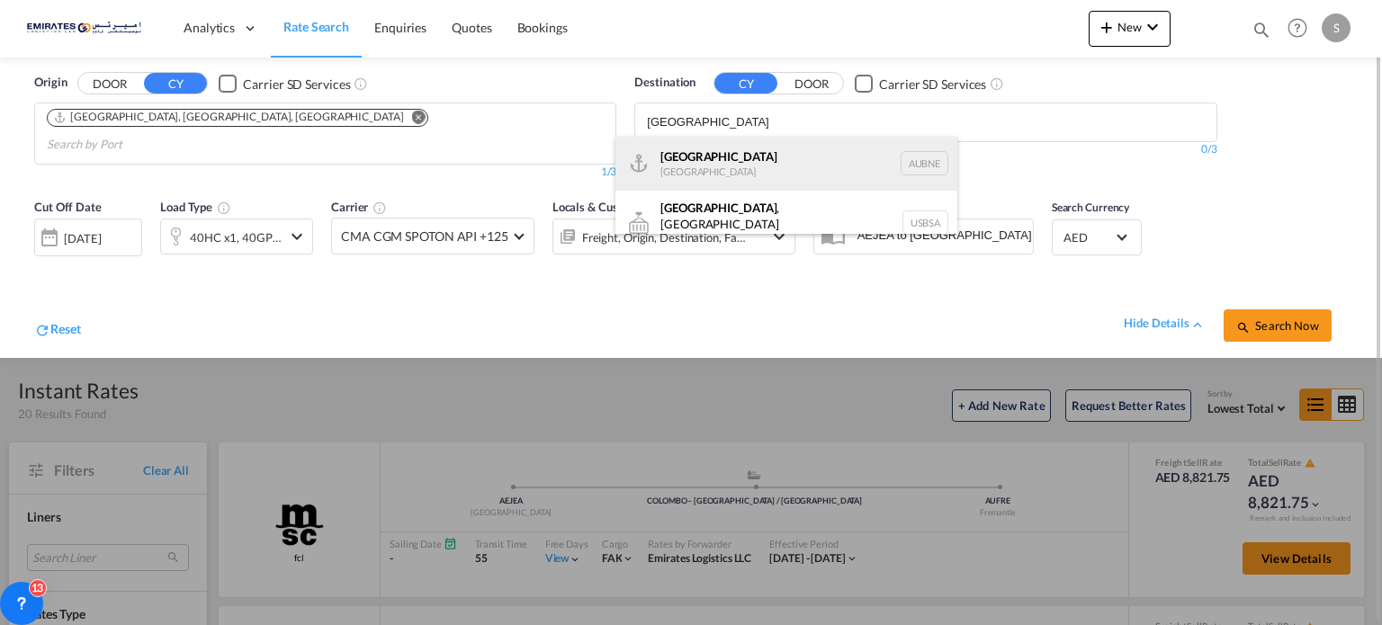
type input "[GEOGRAPHIC_DATA]"
click at [677, 179] on div "[GEOGRAPHIC_DATA] [GEOGRAPHIC_DATA] AUBNE" at bounding box center [787, 164] width 342 height 54
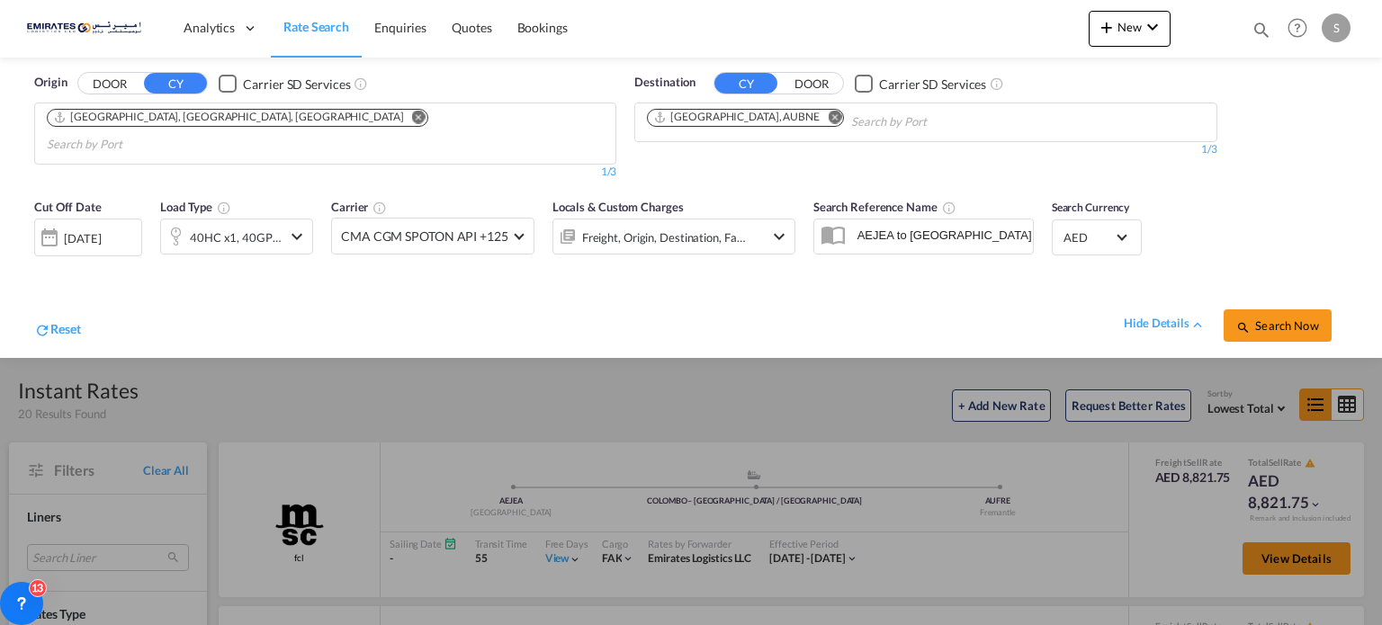
click at [1260, 319] on span "Search Now" at bounding box center [1278, 326] width 82 height 14
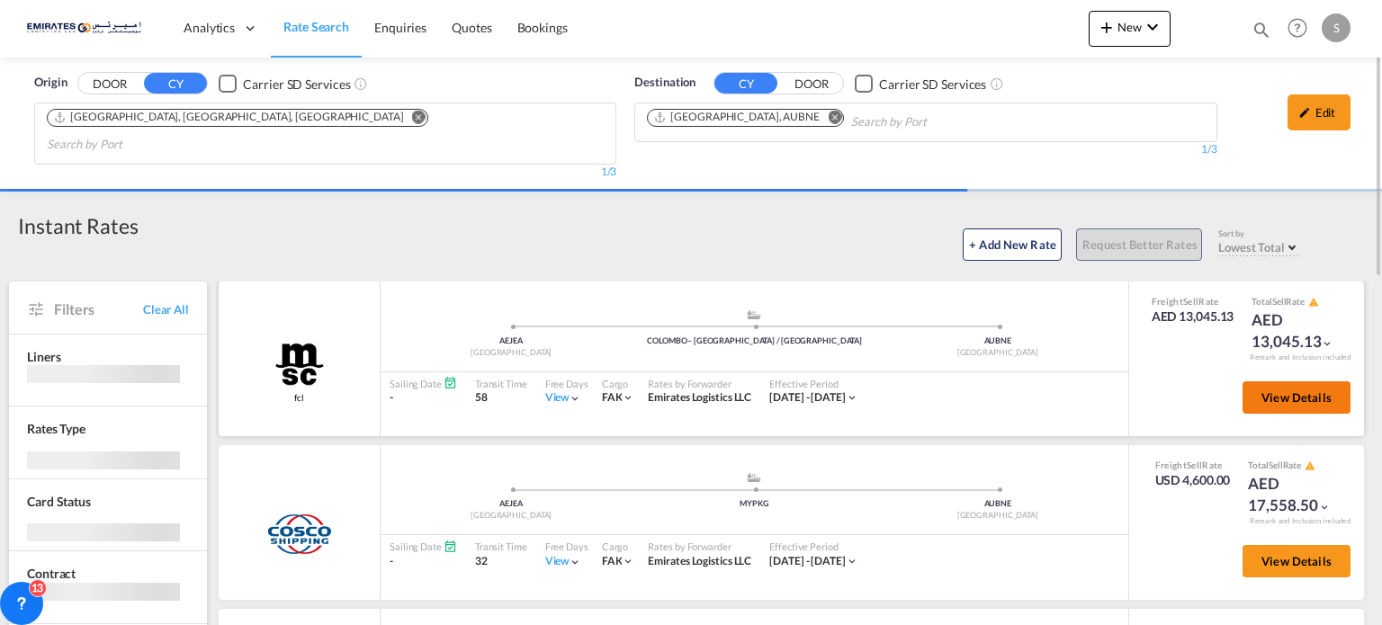
click at [1273, 391] on span "View Details" at bounding box center [1297, 398] width 70 height 14
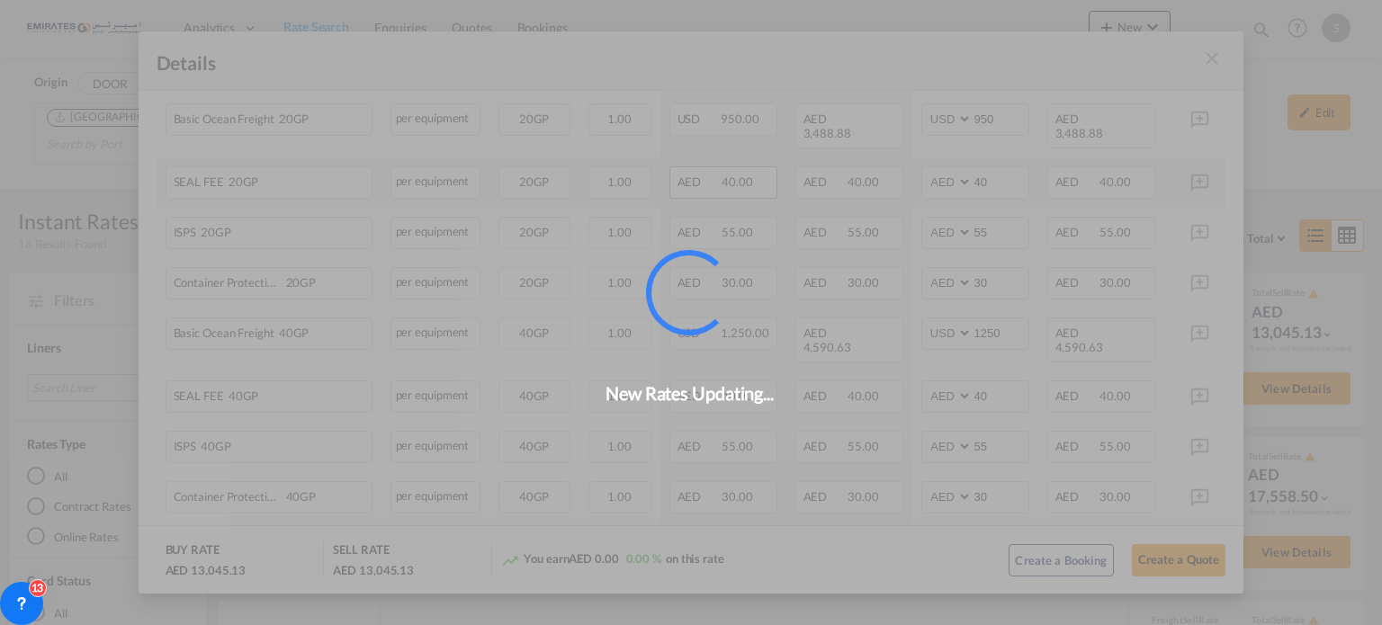
scroll to position [540, 0]
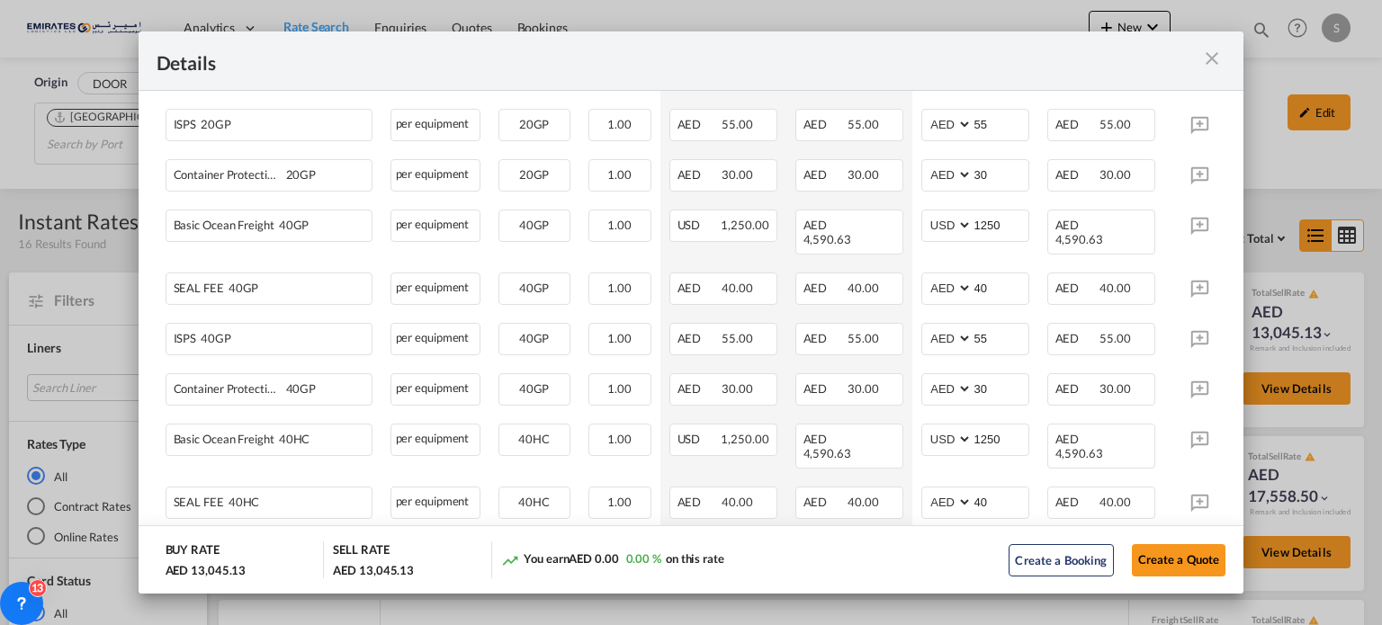
click at [1213, 60] on md-icon "icon-close m-3 fg-AAA8AD cursor" at bounding box center [1212, 59] width 22 height 22
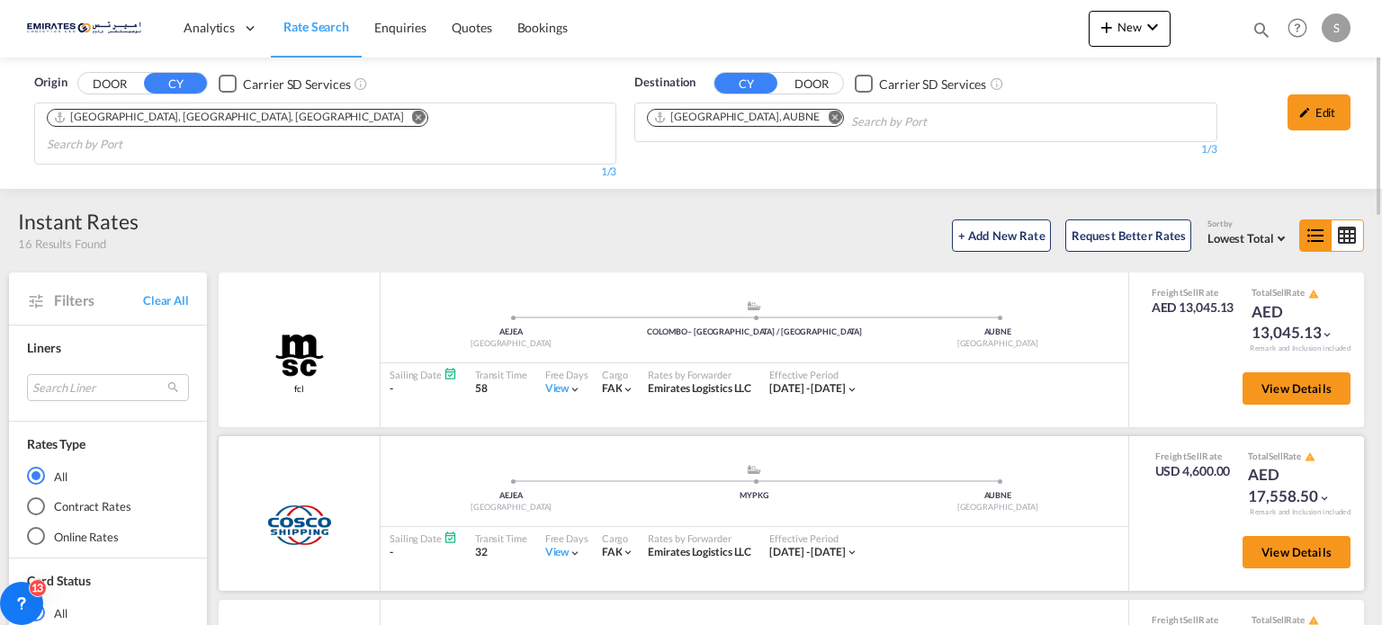
scroll to position [180, 0]
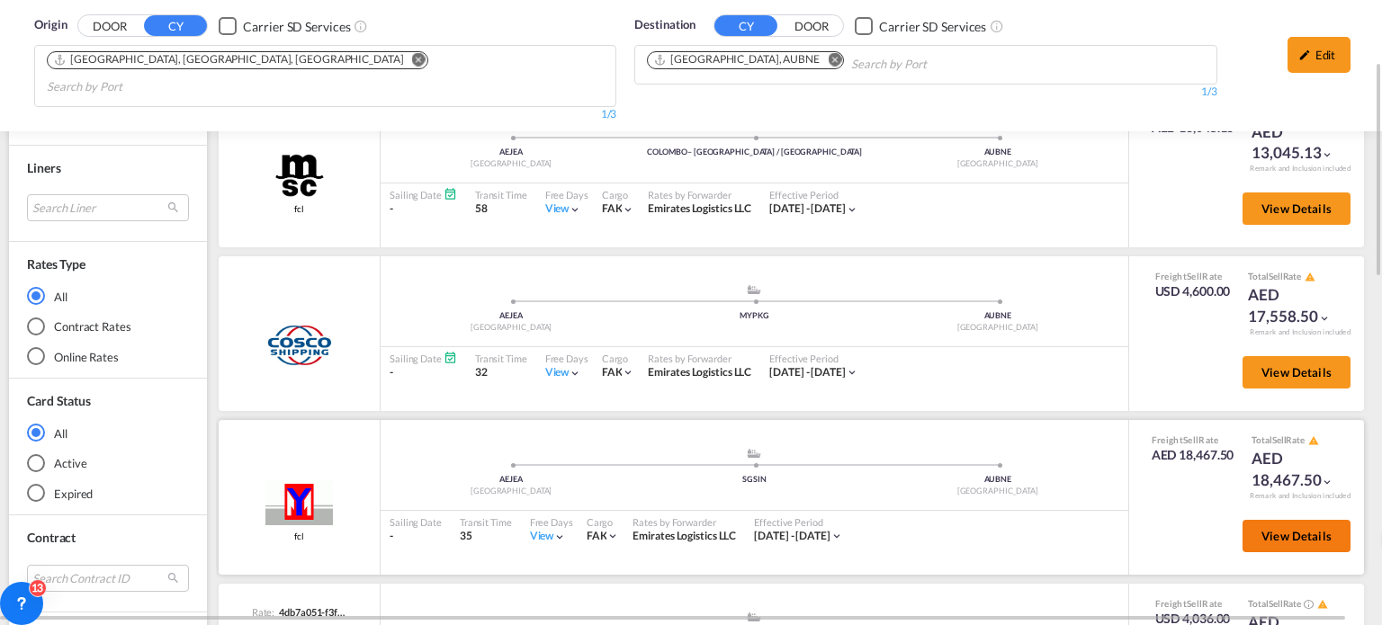
click at [1302, 525] on button "View Details" at bounding box center [1297, 536] width 108 height 32
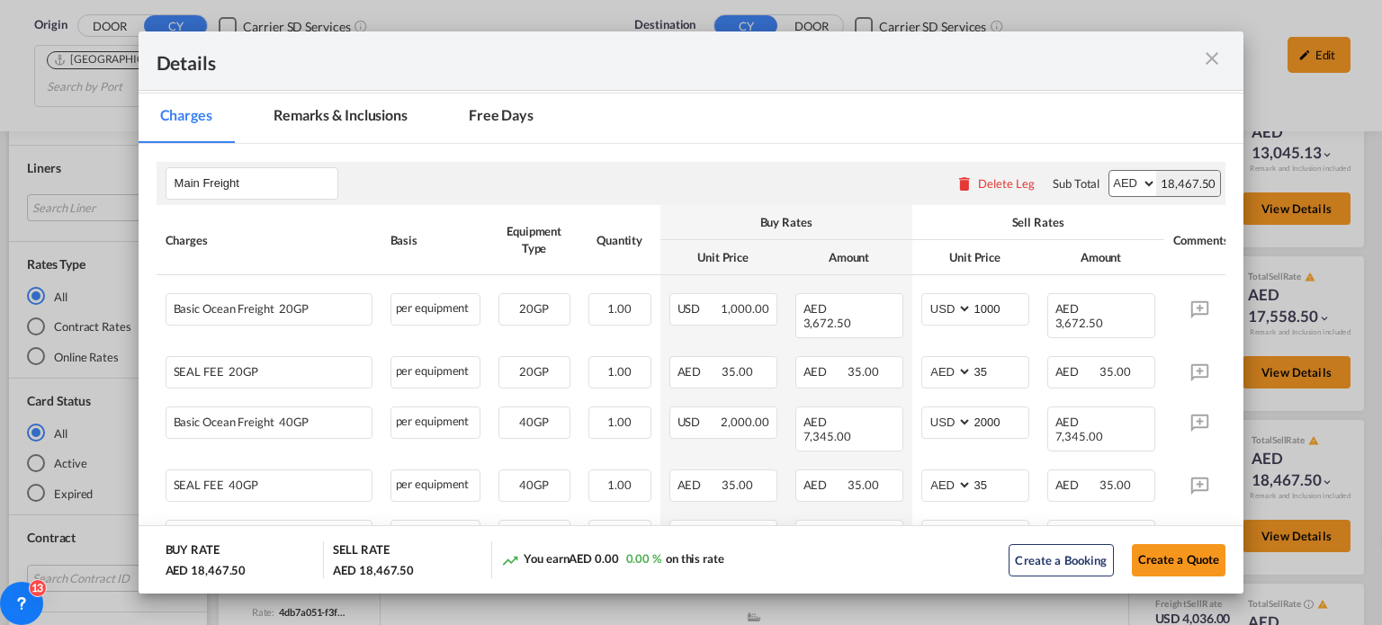
scroll to position [270, 0]
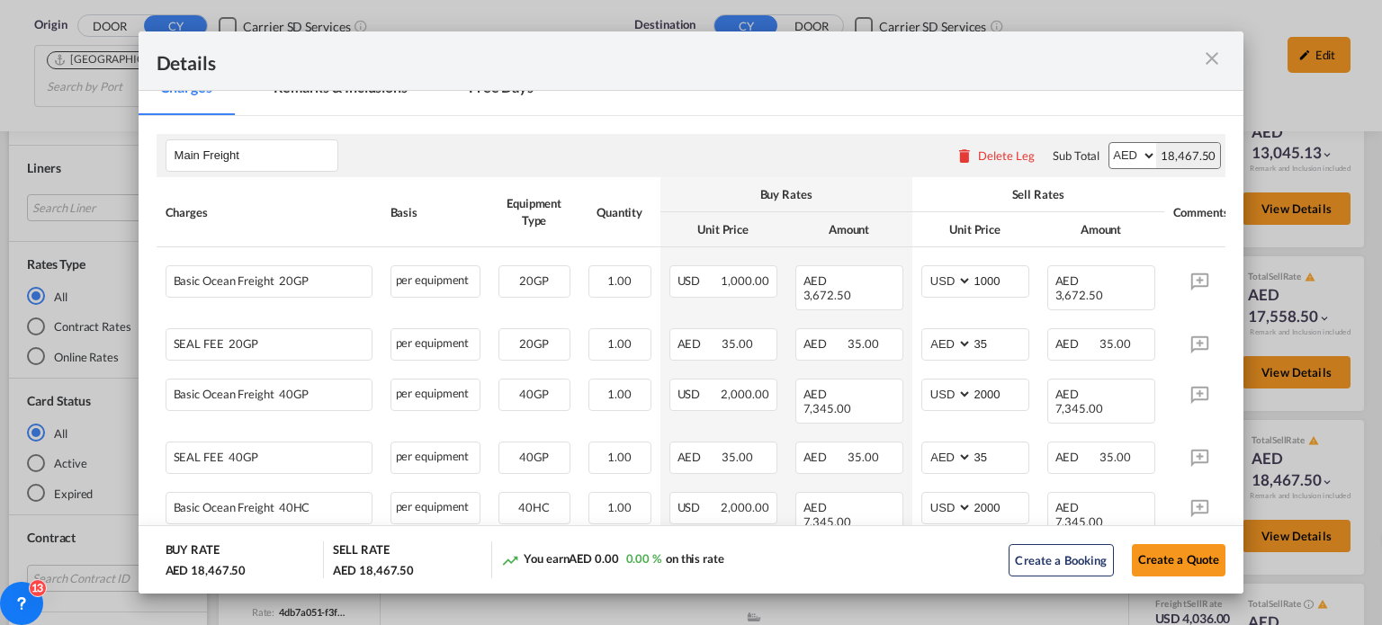
click at [1210, 57] on md-icon "icon-close m-3 fg-AAA8AD cursor" at bounding box center [1212, 59] width 22 height 22
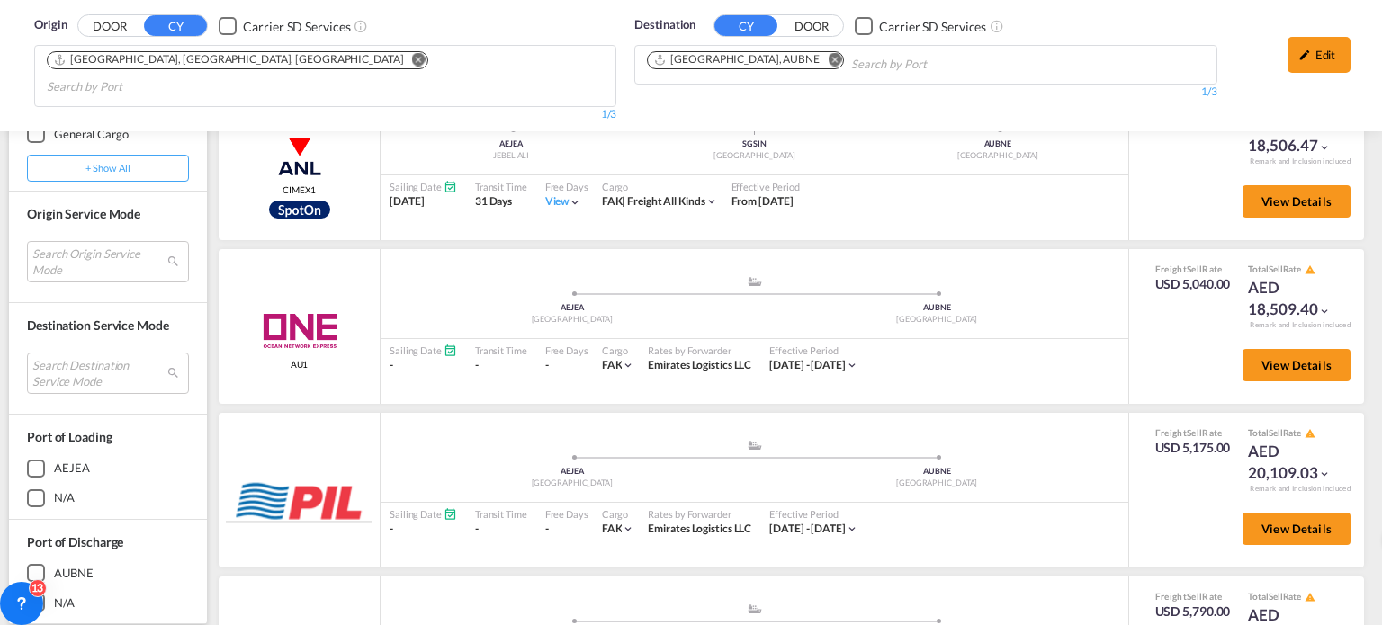
scroll to position [1199, 0]
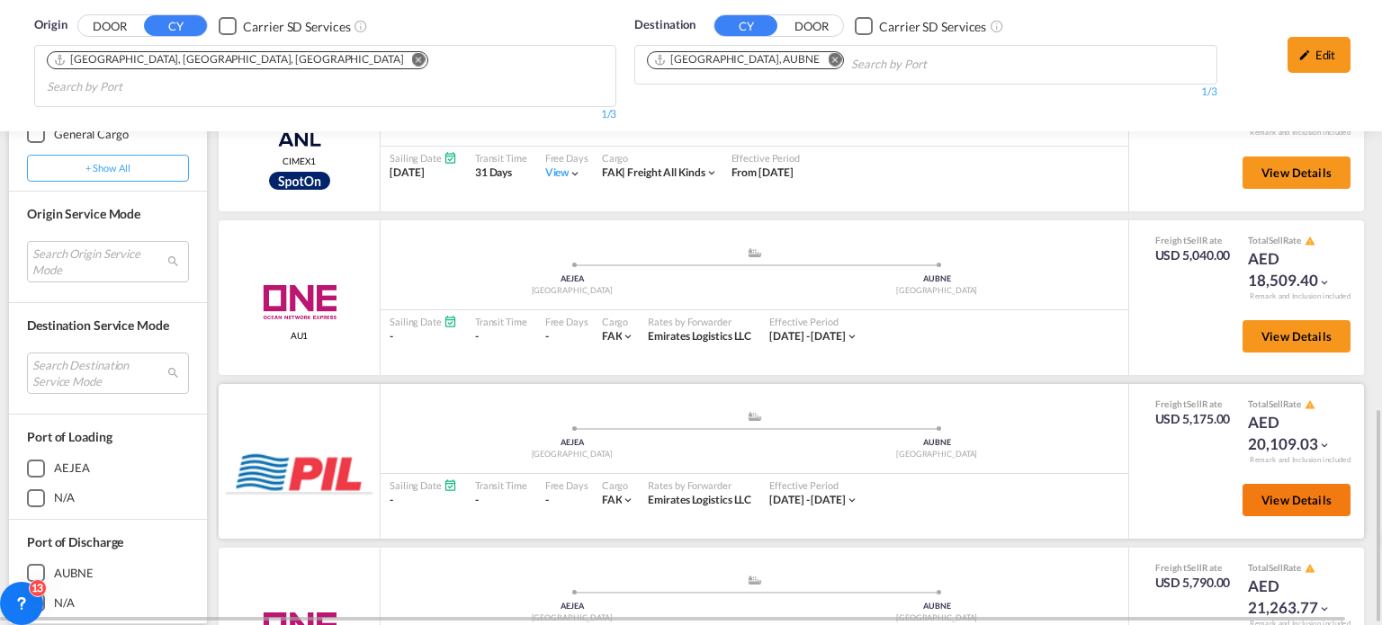
click at [1289, 493] on span "View Details" at bounding box center [1297, 500] width 70 height 14
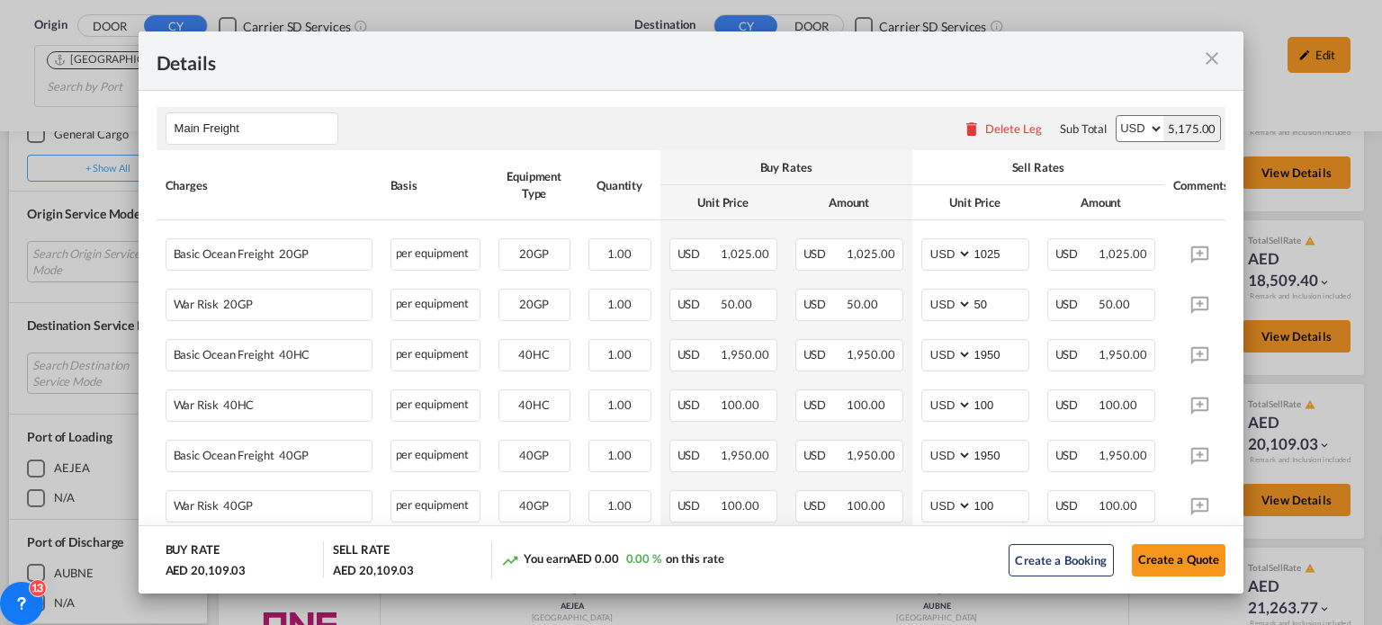
scroll to position [270, 0]
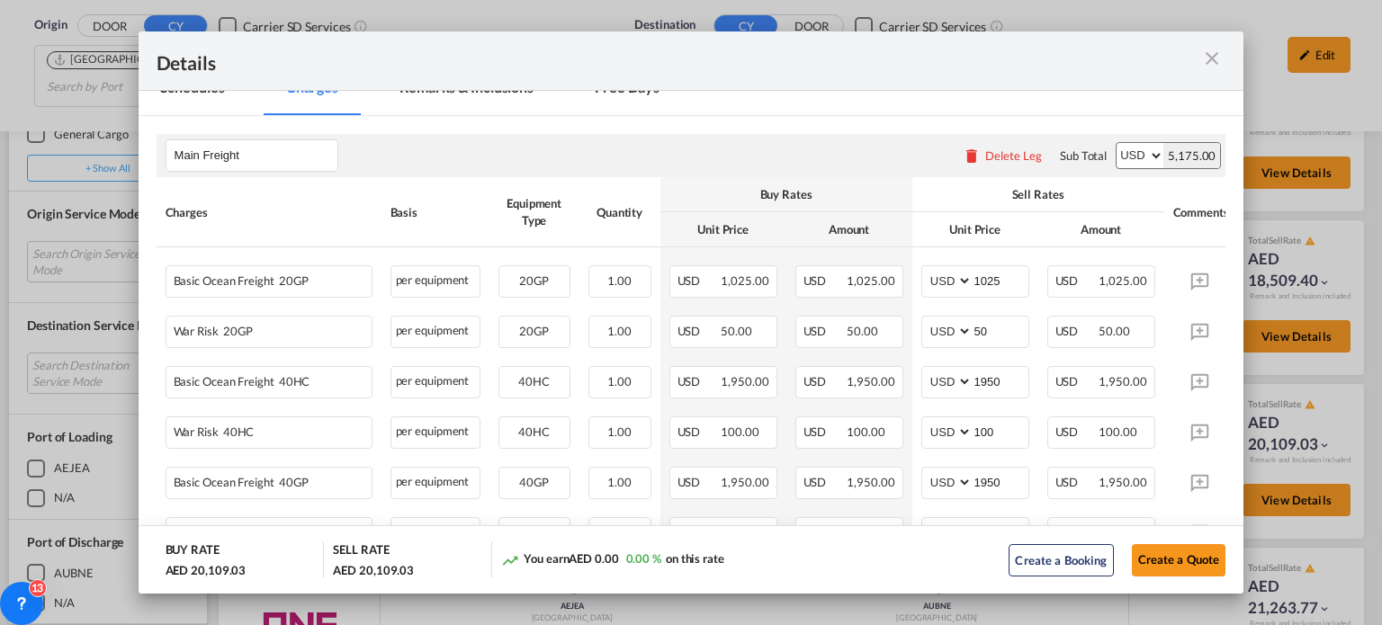
click at [1210, 63] on md-icon "icon-close m-3 fg-AAA8AD cursor" at bounding box center [1212, 59] width 22 height 22
